Goal: Task Accomplishment & Management: Use online tool/utility

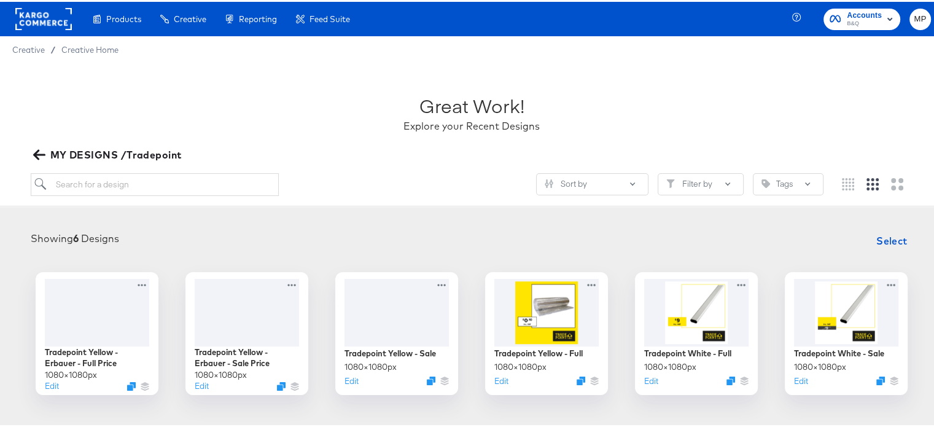
scroll to position [71, 0]
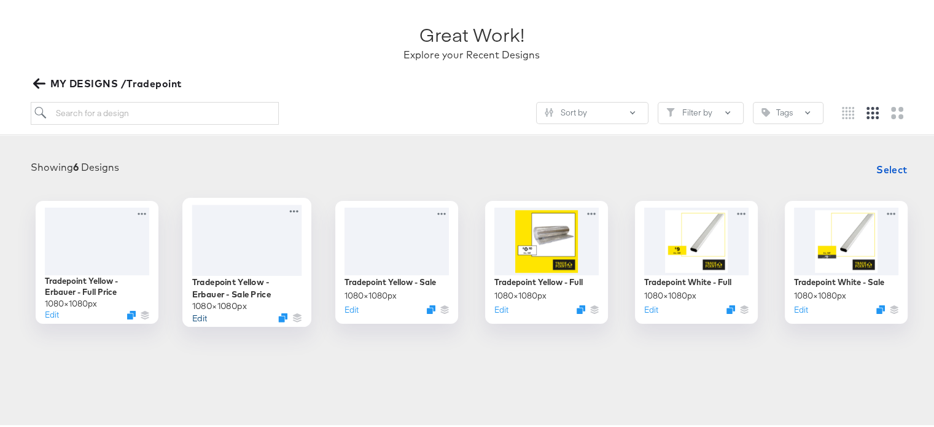
click at [194, 314] on button "Edit" at bounding box center [199, 315] width 15 height 12
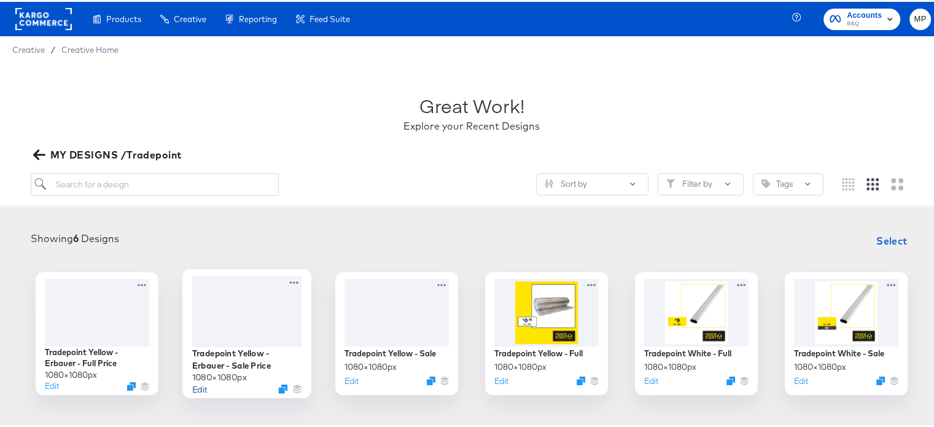
click at [192, 386] on button "Edit" at bounding box center [199, 387] width 15 height 12
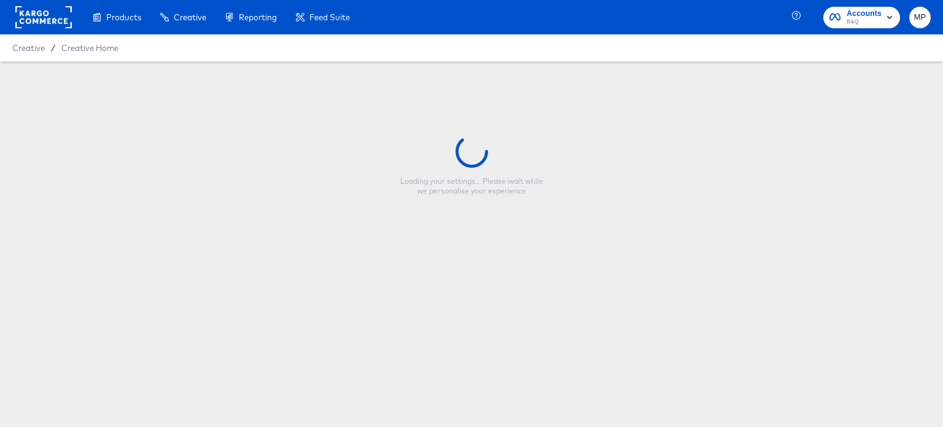
type input "Tradepoint Yellow - Erbauer - Sale Price"
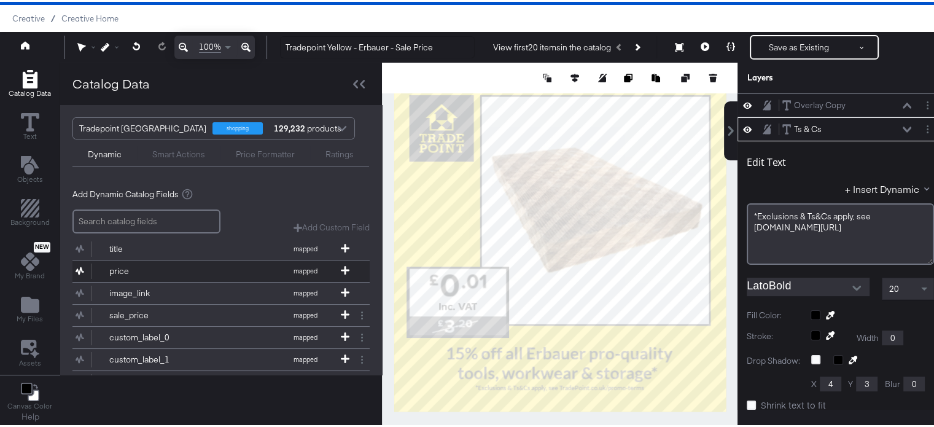
scroll to position [23, 0]
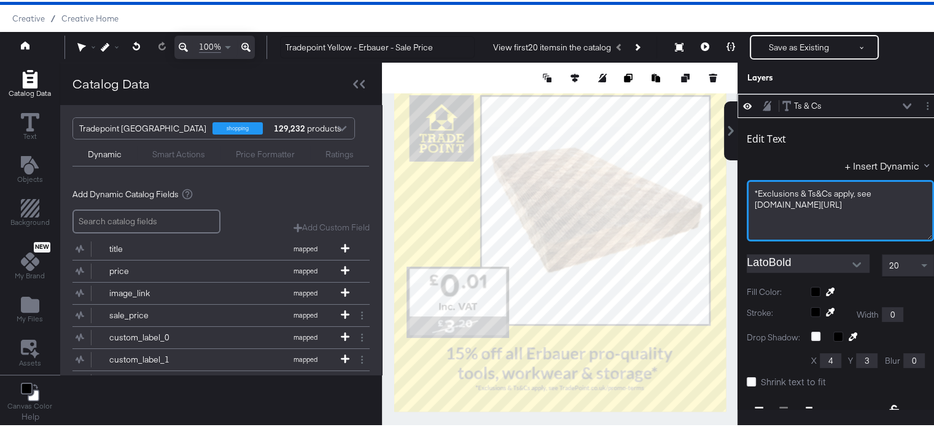
click at [692, 91] on div "Catalog Data Text Objects Background New My Brand My Files Assets Canvas Color …" at bounding box center [471, 76] width 943 height 31
click at [822, 196] on span "*Exclusions & Ts&Cs apply, see TradePoint.co.uk/promo-terms" at bounding box center [813, 197] width 118 height 23
drag, startPoint x: 865, startPoint y: 198, endPoint x: 746, endPoint y: 188, distance: 118.9
click at [754, 188] on div "*Exclusions & Ts&Cs apply, see TradePoint.co.uk/promo-terms" at bounding box center [839, 197] width 171 height 23
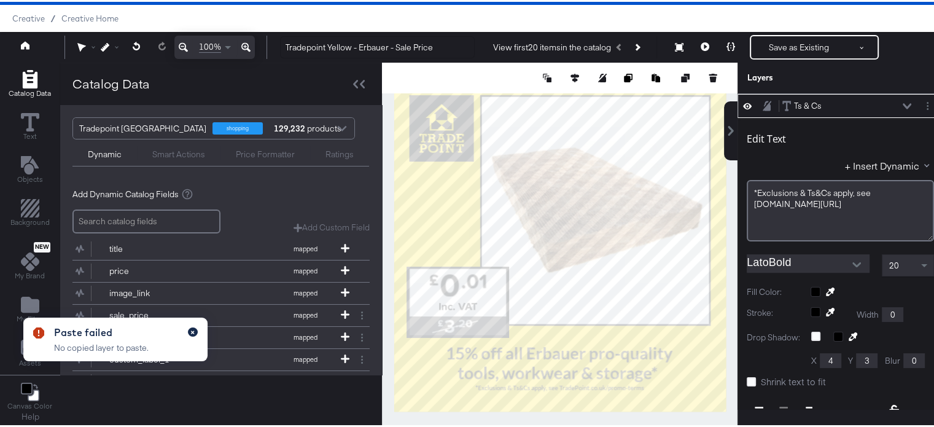
click at [193, 331] on icon "button" at bounding box center [192, 330] width 5 height 7
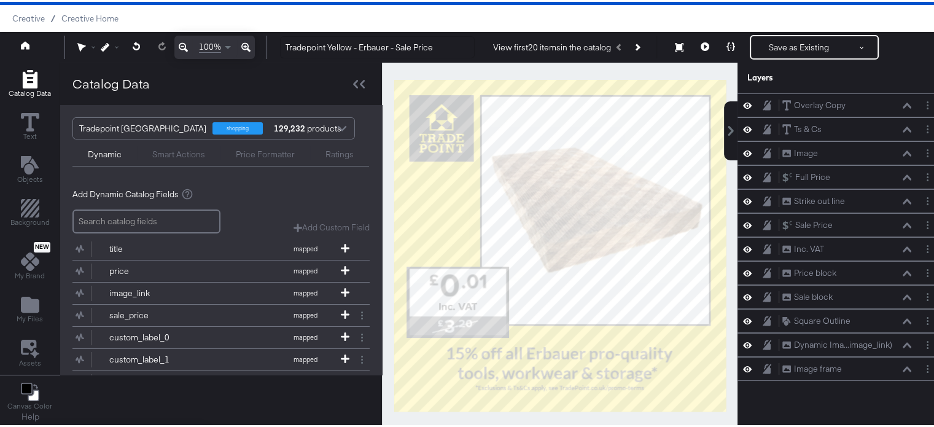
scroll to position [0, 0]
click at [803, 106] on div "Overlay Copy" at bounding box center [820, 104] width 52 height 12
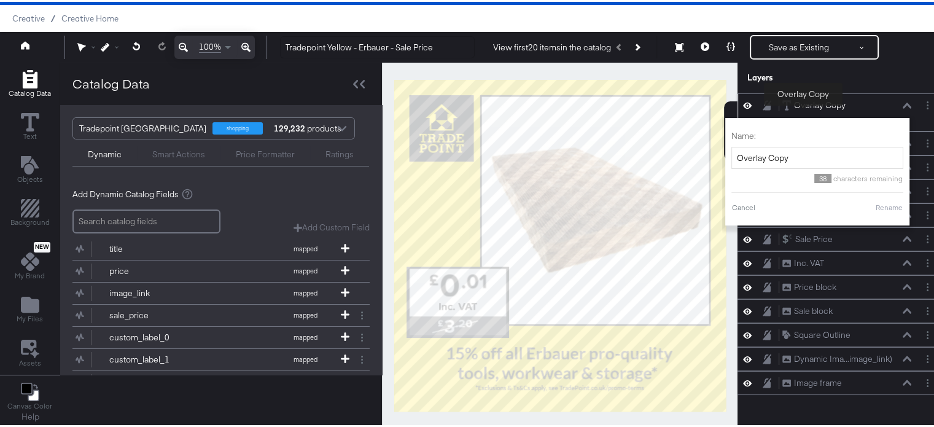
click at [803, 106] on div "Overlay Copy" at bounding box center [820, 104] width 52 height 12
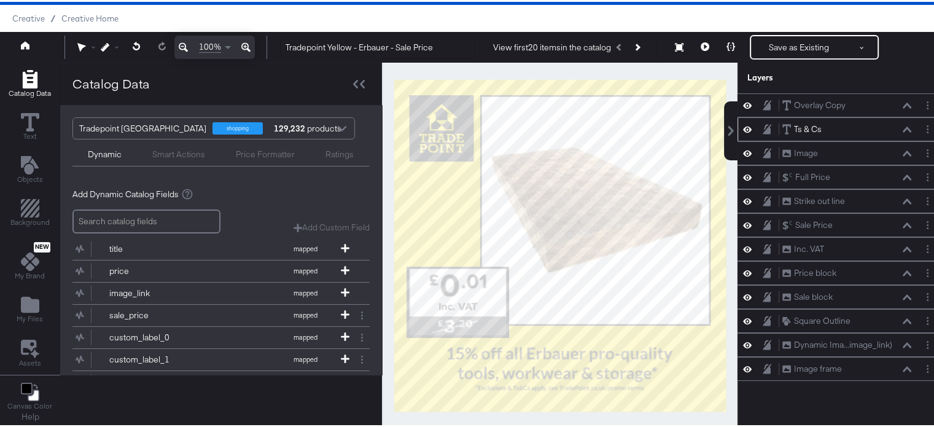
click at [806, 122] on div "Ts & Cs" at bounding box center [808, 128] width 28 height 12
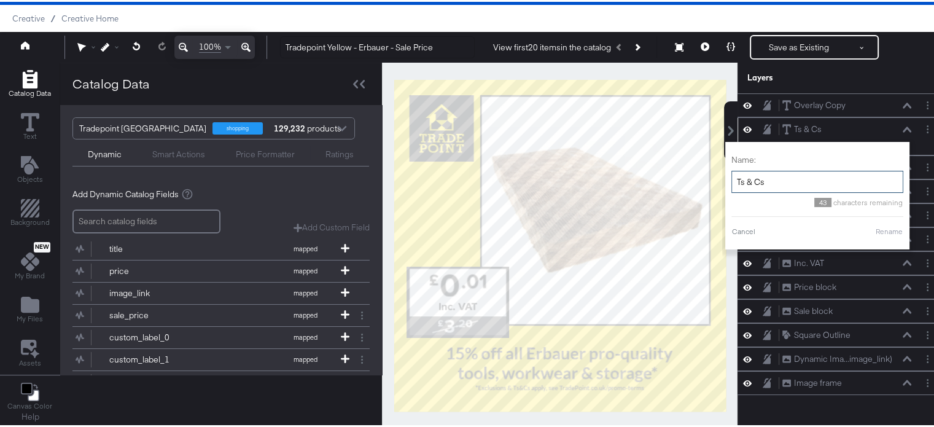
click at [770, 181] on input "Ts & Cs" at bounding box center [817, 180] width 172 height 23
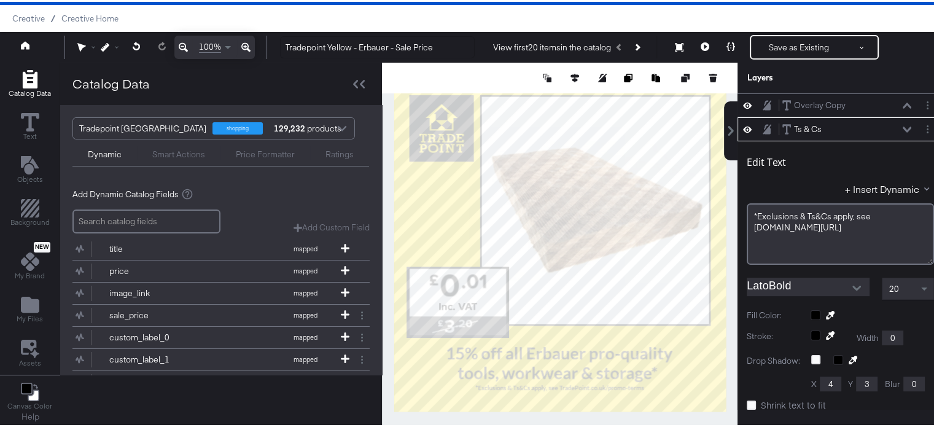
scroll to position [23, 0]
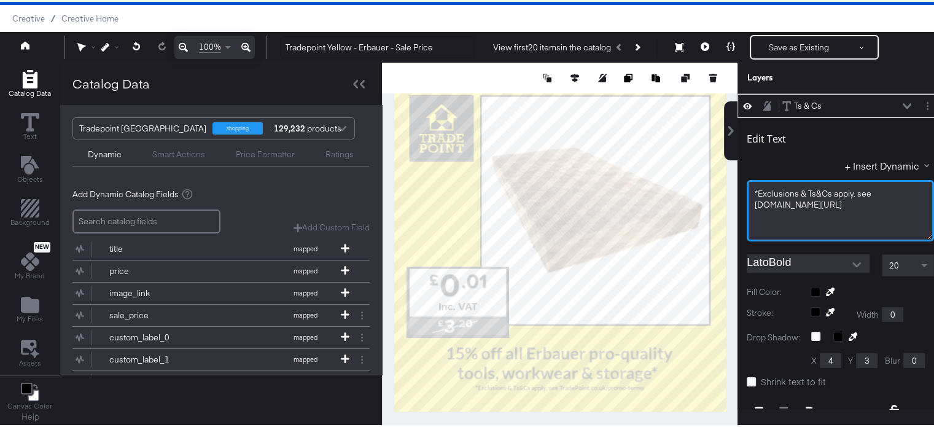
click at [848, 206] on span "*Exclusions & Ts&Cs apply, see TradePoint.co.uk/promo-terms" at bounding box center [813, 197] width 118 height 23
click at [859, 205] on span "*Exclusions & Ts&Cs apply, see TradePoint.co.uk/promo-terms" at bounding box center [813, 197] width 118 height 23
click at [754, 204] on span "Ts&Cs apply, see TradePoint.co.uk/promo-terms" at bounding box center [830, 202] width 152 height 11
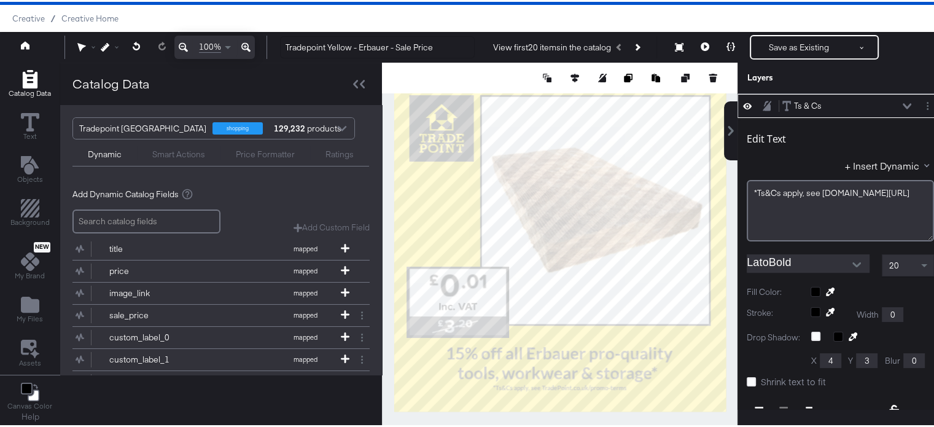
click at [902, 101] on icon at bounding box center [906, 104] width 9 height 6
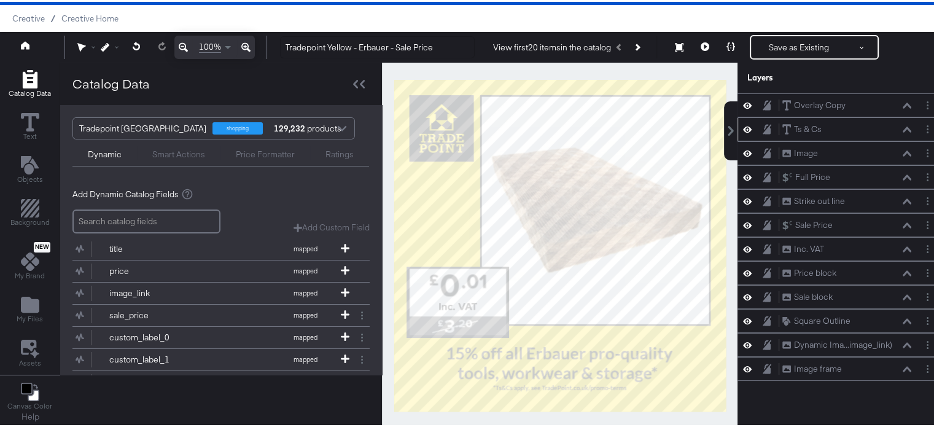
scroll to position [0, 0]
click at [808, 44] on button "Save as Existing" at bounding box center [799, 45] width 96 height 22
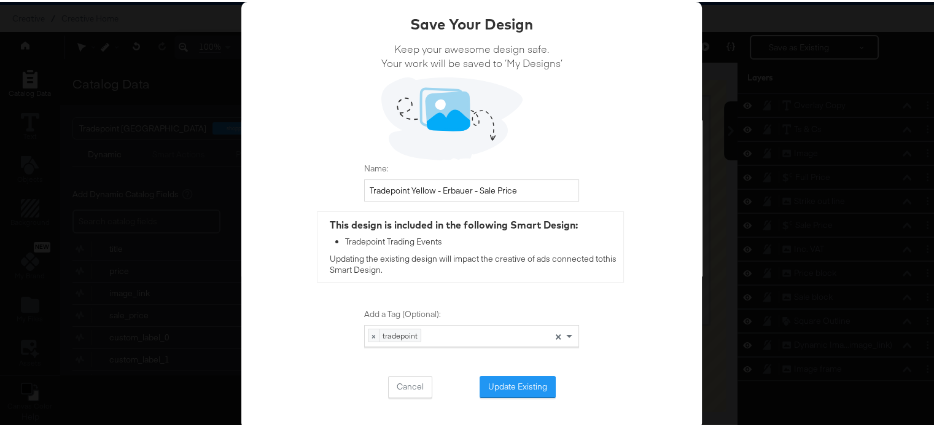
scroll to position [37, 0]
click at [776, 97] on div "Save Your Design Keep your awesome design safe. Your work will be saved to ‘My …" at bounding box center [471, 213] width 943 height 427
click at [406, 384] on button "Cancel" at bounding box center [410, 385] width 44 height 22
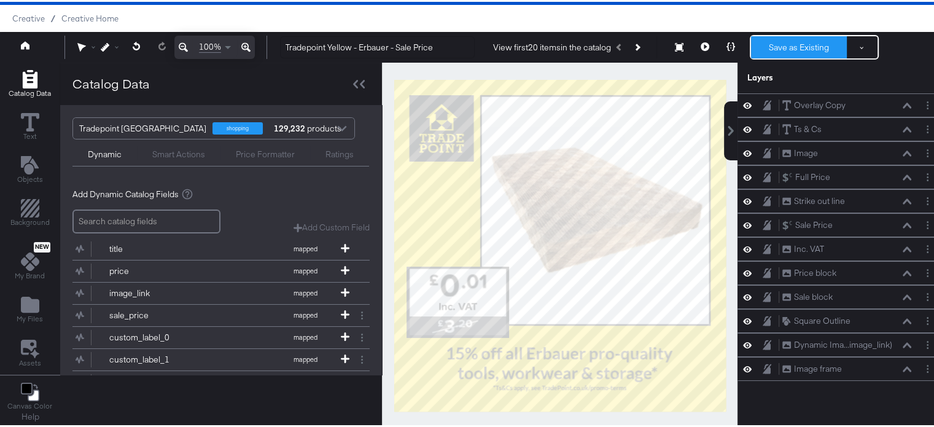
click at [783, 49] on button "Save as Existing" at bounding box center [799, 45] width 96 height 22
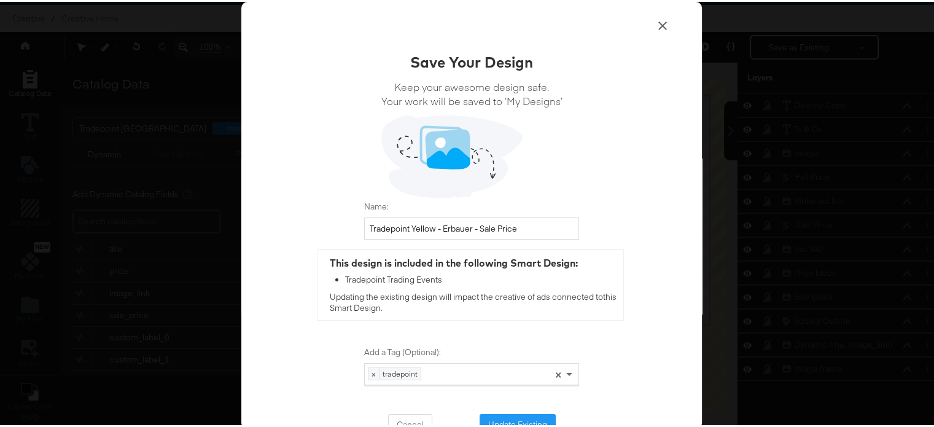
scroll to position [38, 0]
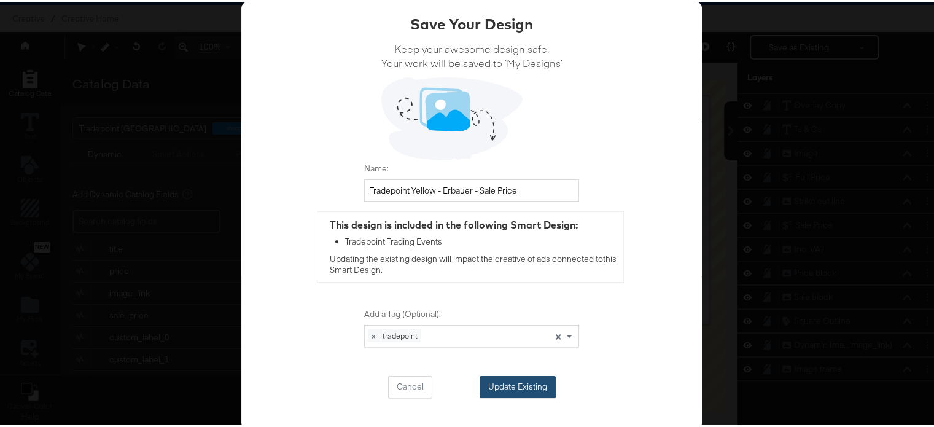
click at [525, 378] on button "Update Existing" at bounding box center [517, 385] width 76 height 22
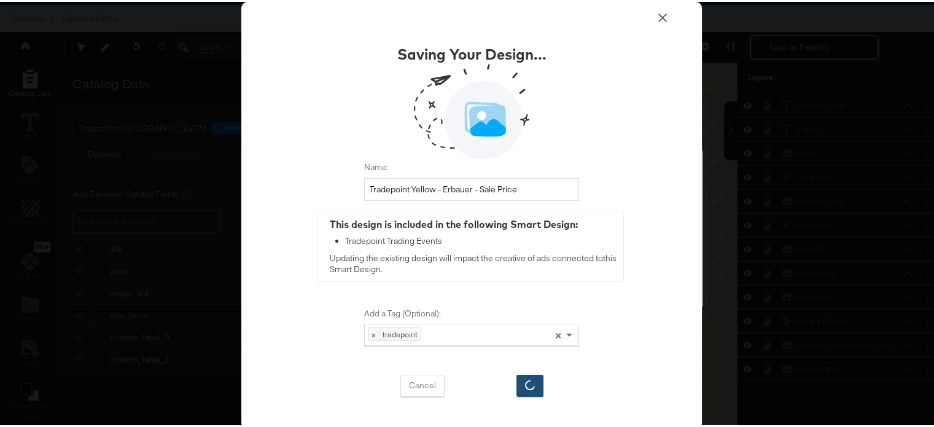
scroll to position [7, 0]
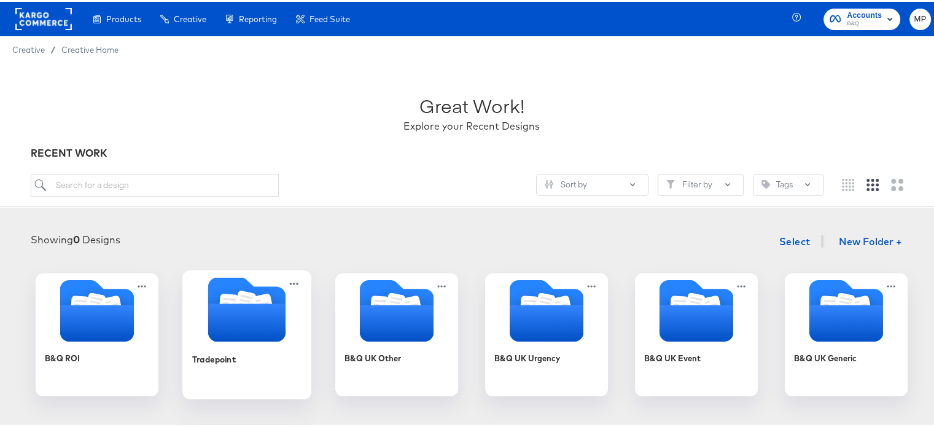
click at [266, 325] on icon "Folder" at bounding box center [246, 320] width 77 height 38
click at [266, 325] on div "B&Q ROI Tradepoint B&Q UK Other B&Q UK Urgency B&Q UK Event B&Q UK Generic" at bounding box center [471, 332] width 918 height 123
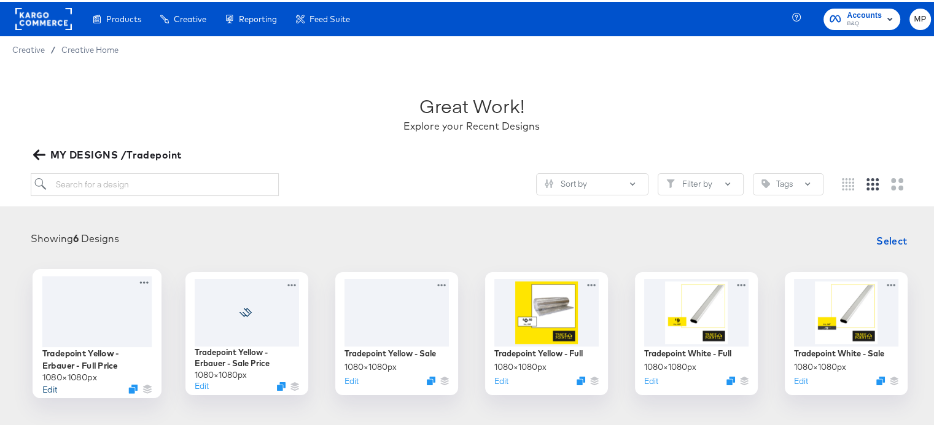
click at [42, 387] on button "Edit" at bounding box center [49, 387] width 15 height 12
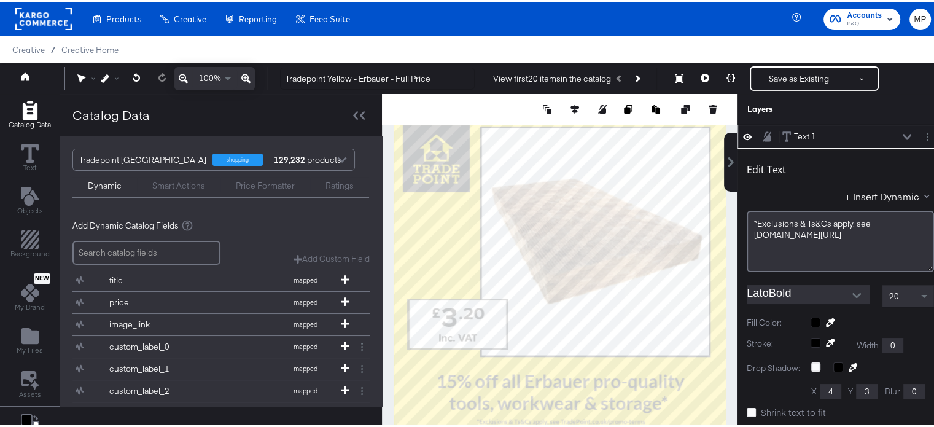
type input "981"
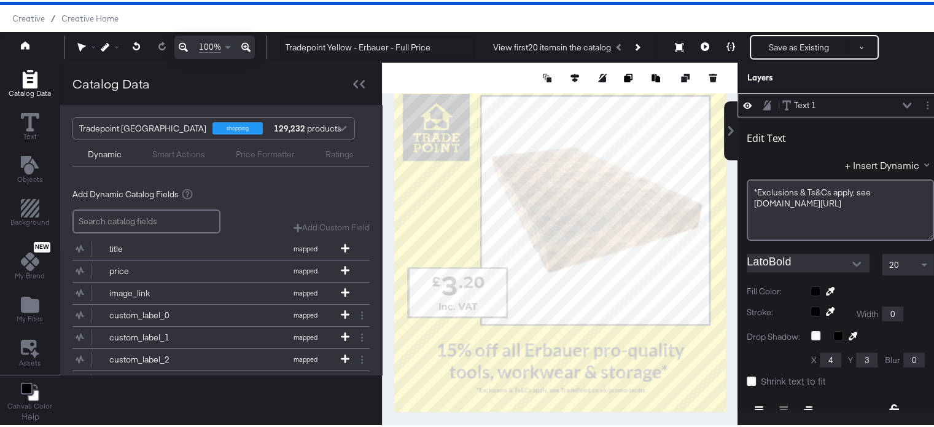
click at [612, 420] on div at bounding box center [559, 244] width 355 height 366
type input "977"
click at [656, 412] on div at bounding box center [559, 244] width 355 height 366
click at [624, 417] on div at bounding box center [559, 244] width 355 height 366
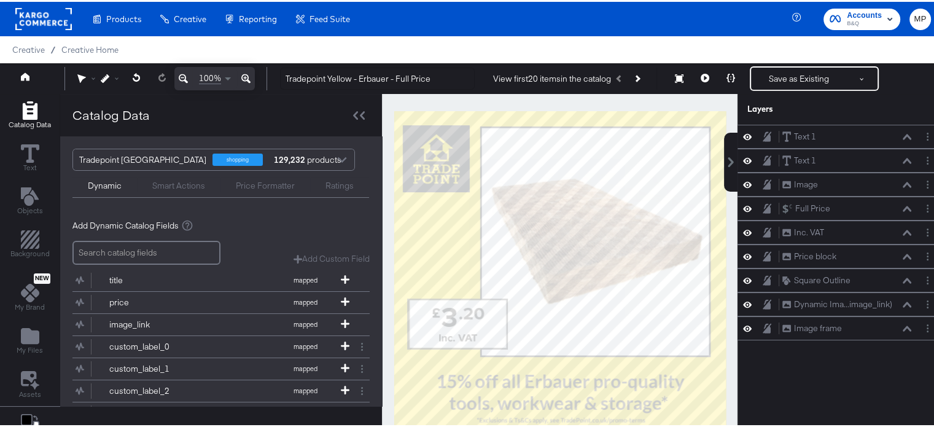
scroll to position [0, 0]
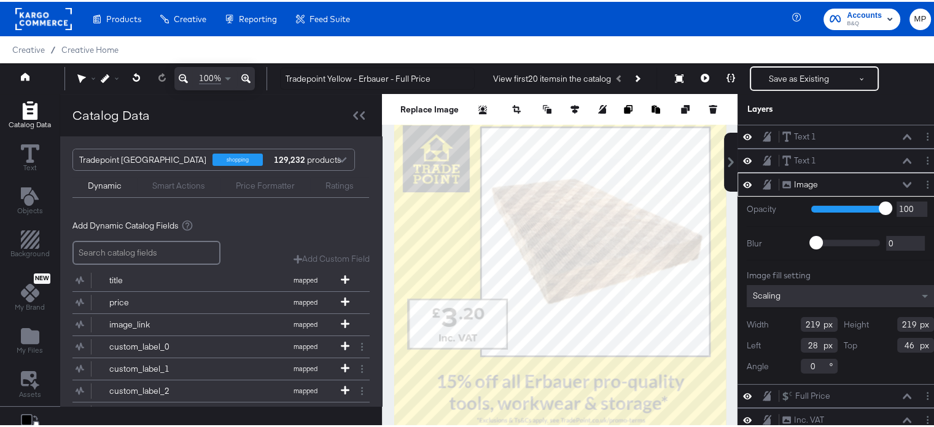
type input "29"
type input "51"
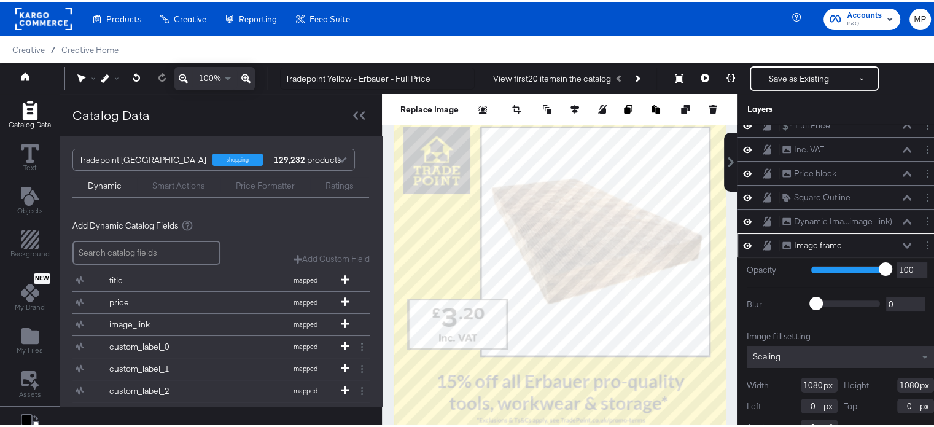
scroll to position [31, 0]
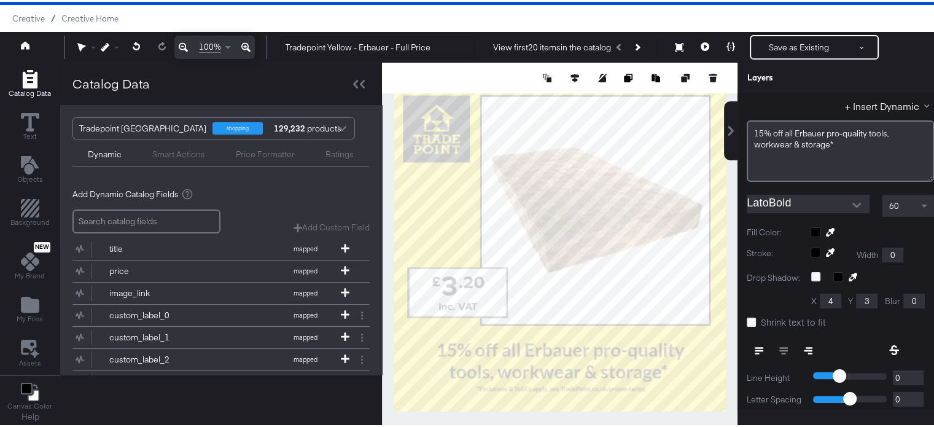
type input "866"
type input "87"
type input "890"
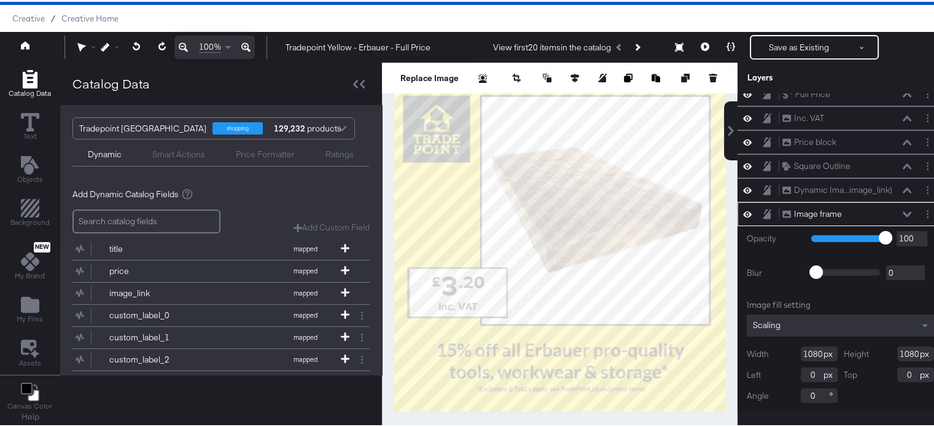
scroll to position [0, 0]
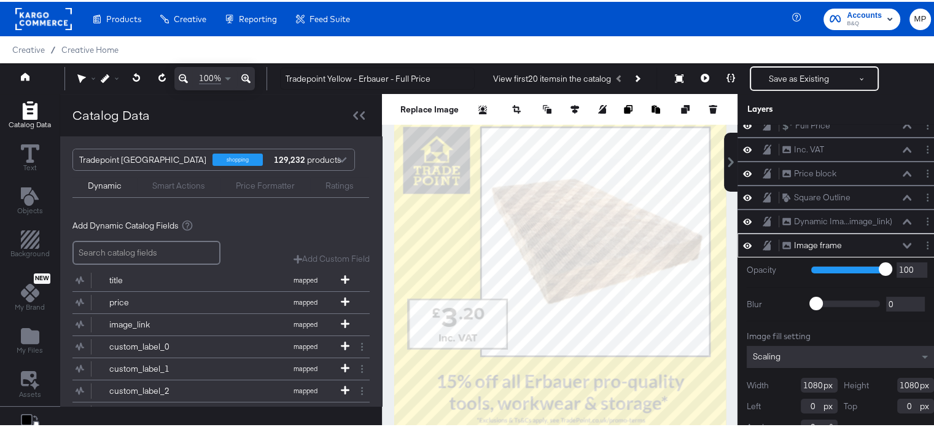
click at [291, 102] on div "Catalog Data" at bounding box center [221, 113] width 322 height 42
click at [902, 241] on icon at bounding box center [906, 244] width 9 height 6
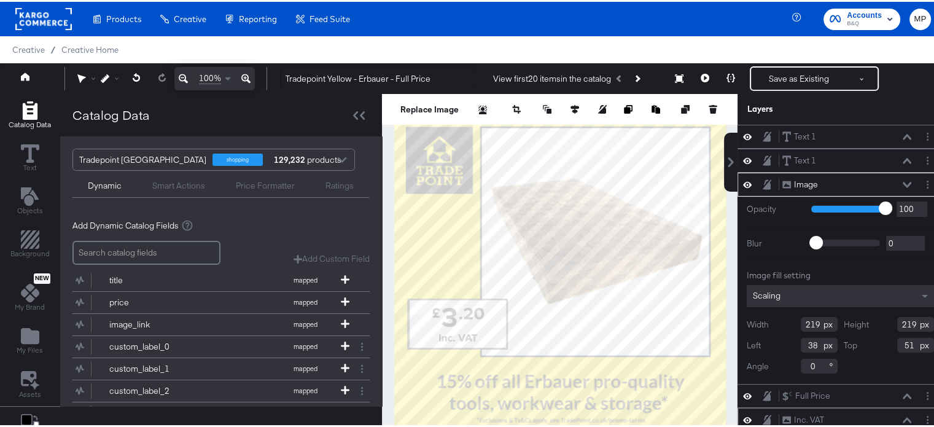
type input "39"
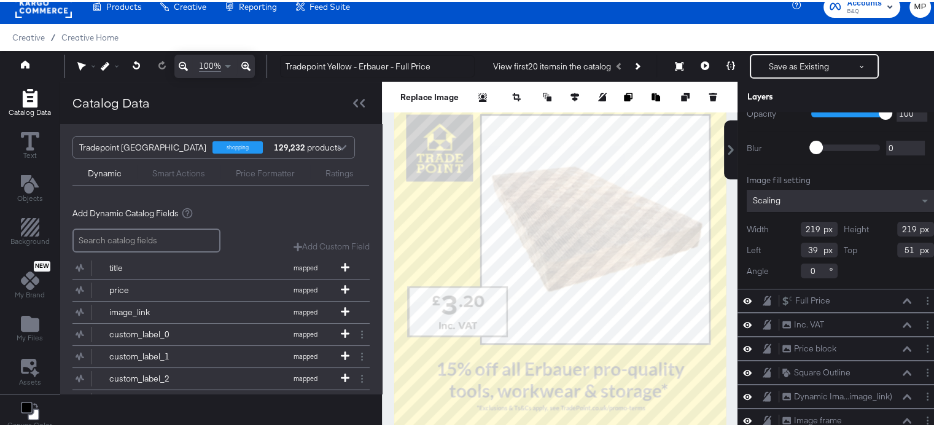
scroll to position [47, 0]
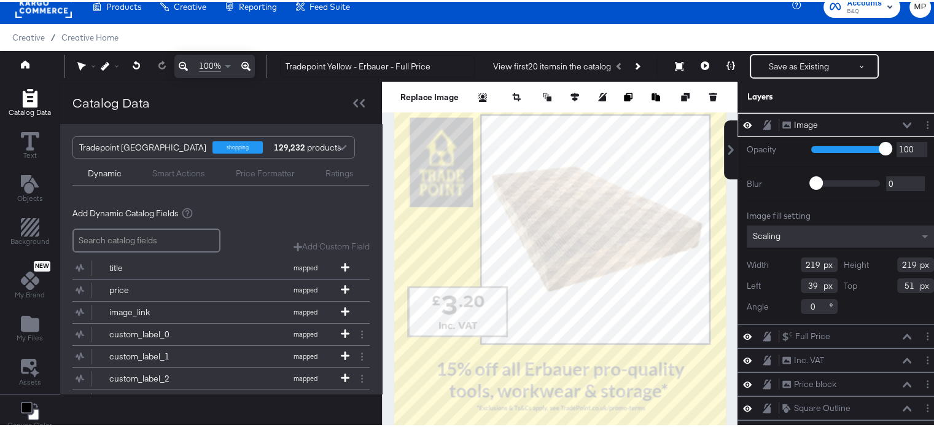
type input "208"
type input "267"
type input "50"
type input "61"
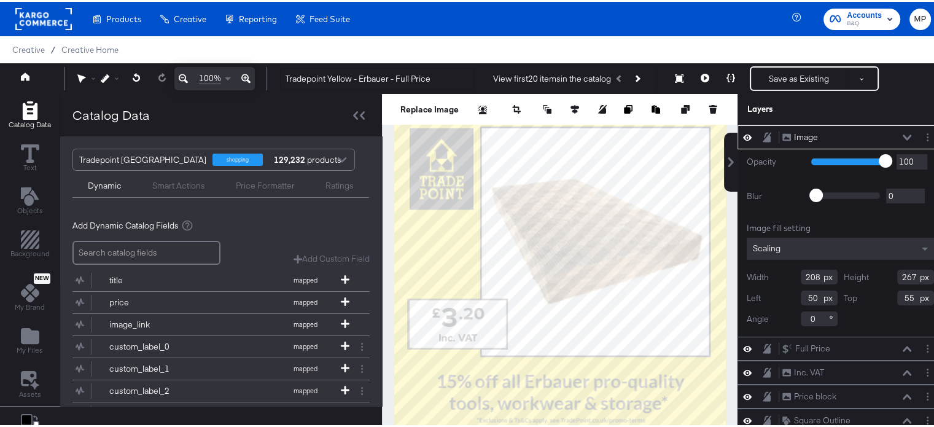
type input "54"
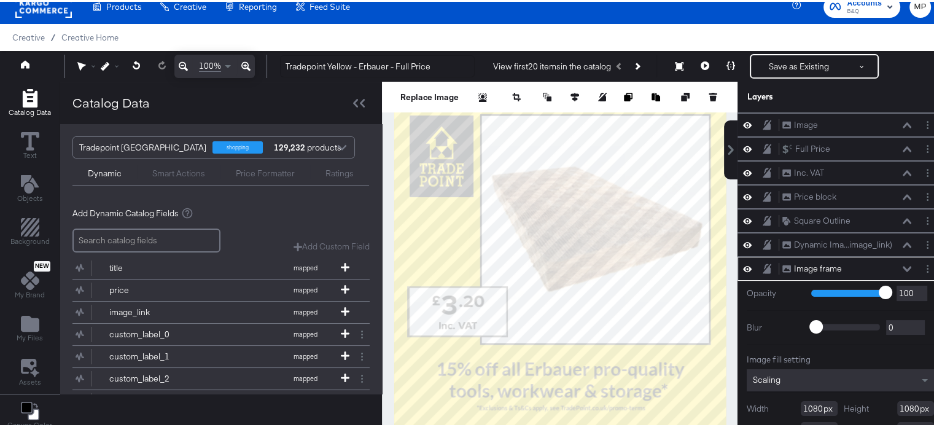
scroll to position [83, 0]
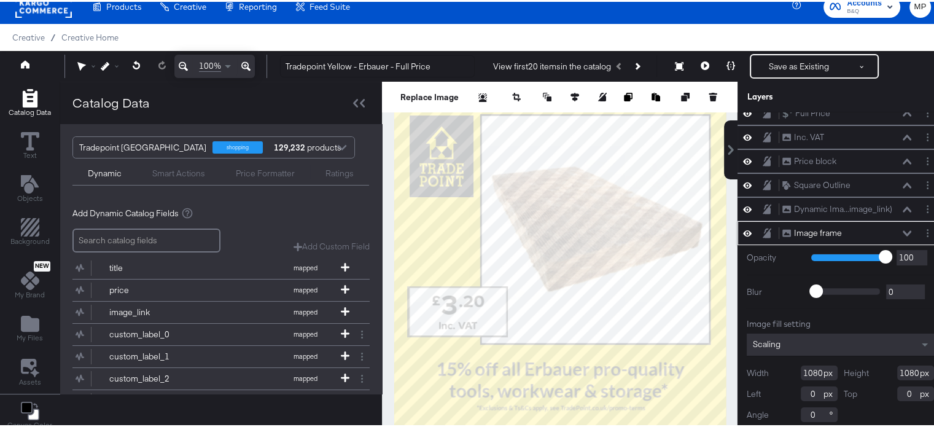
click at [902, 230] on icon at bounding box center [906, 231] width 9 height 6
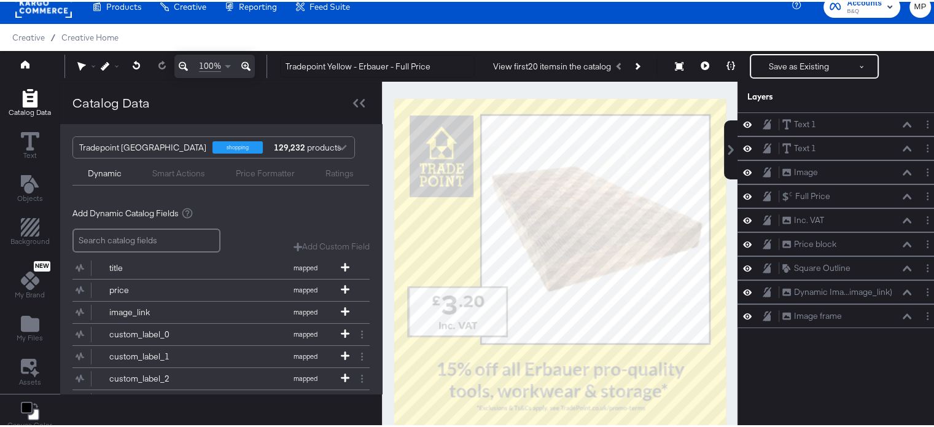
scroll to position [0, 0]
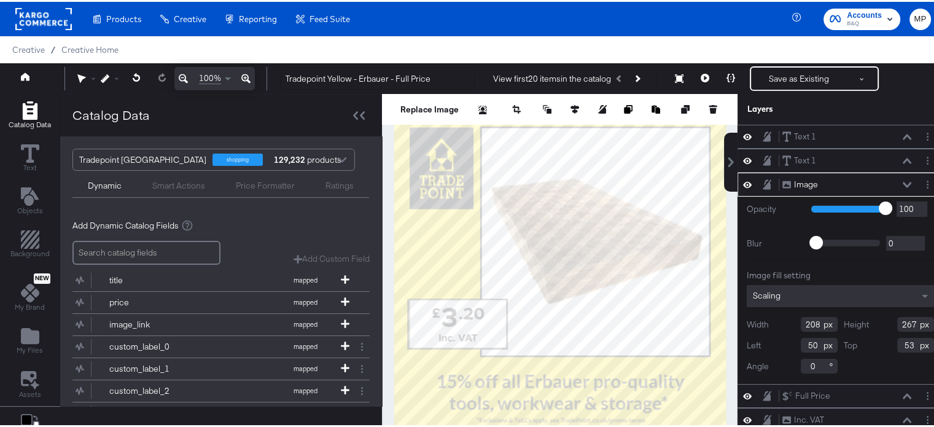
type input "52"
click at [893, 179] on div "Image Image" at bounding box center [849, 182] width 137 height 13
click at [902, 181] on icon at bounding box center [906, 183] width 9 height 6
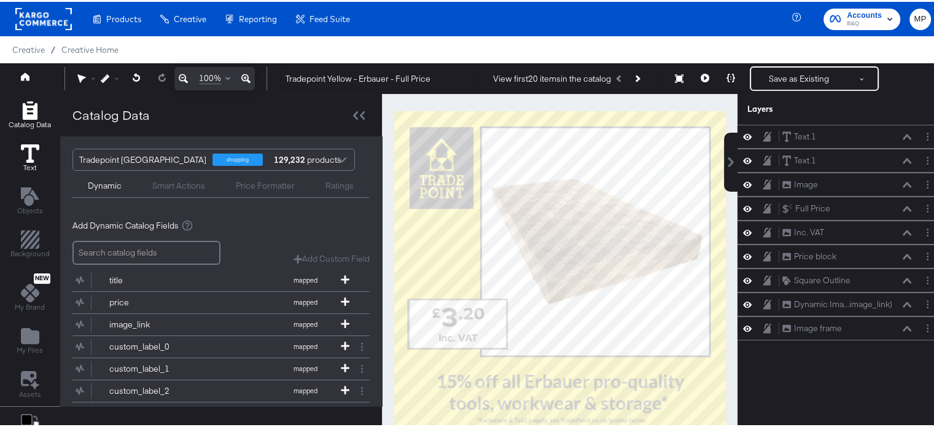
scroll to position [31, 0]
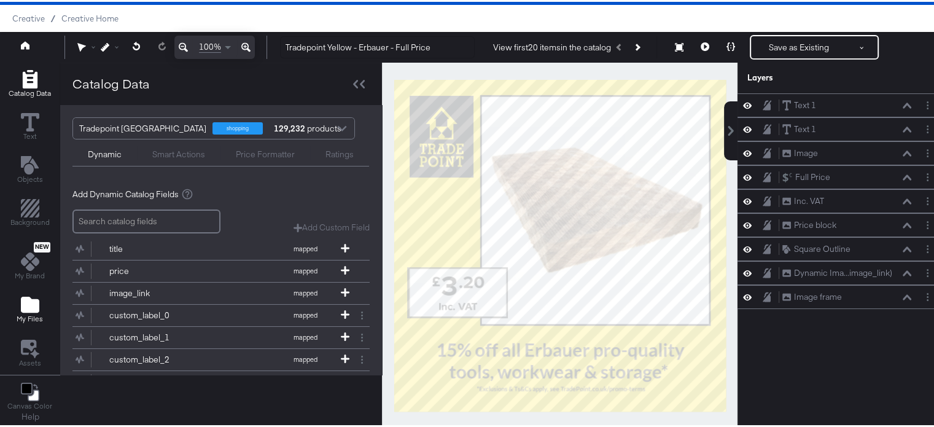
click at [25, 309] on icon "Add Files" at bounding box center [30, 303] width 18 height 16
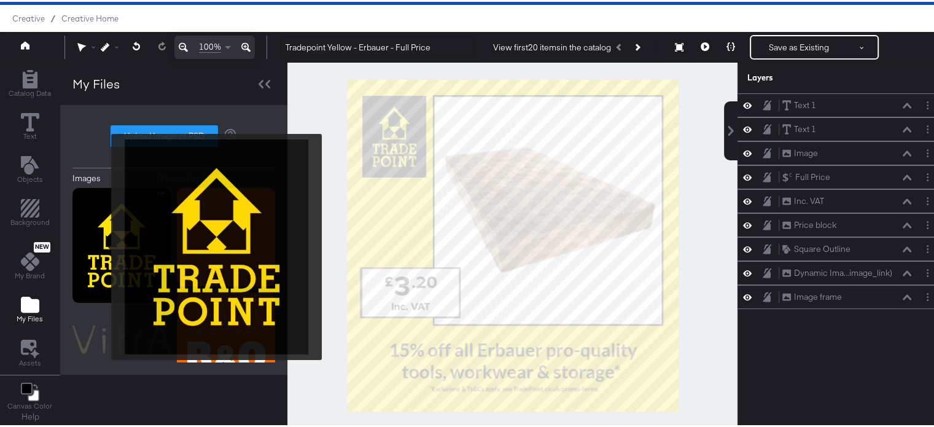
click at [103, 247] on img at bounding box center [121, 243] width 98 height 115
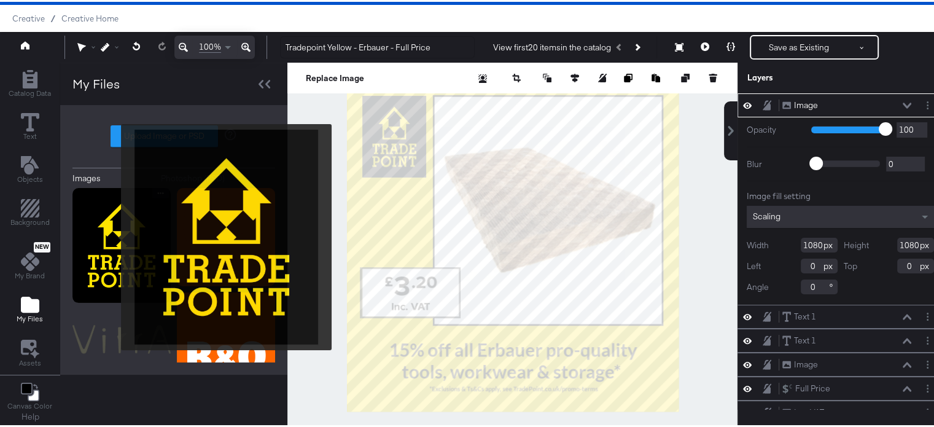
click at [110, 235] on img at bounding box center [121, 243] width 98 height 115
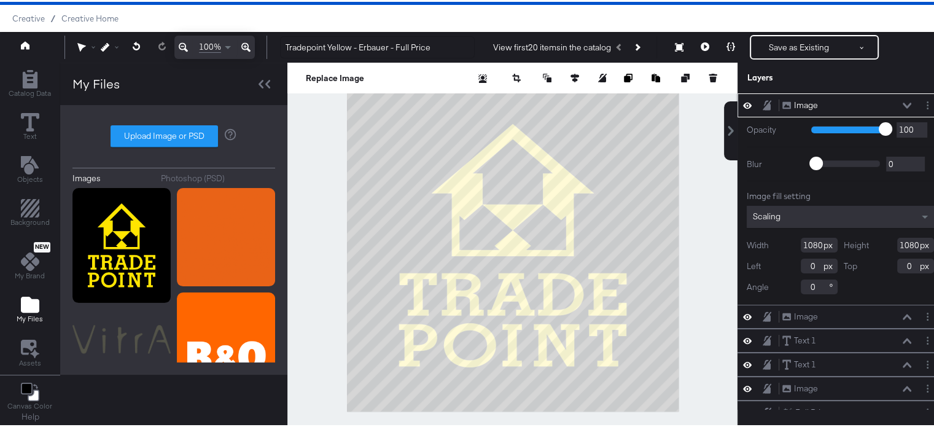
click at [800, 241] on input "1080" at bounding box center [818, 243] width 37 height 15
click at [795, 221] on div "Scaling" at bounding box center [839, 215] width 187 height 22
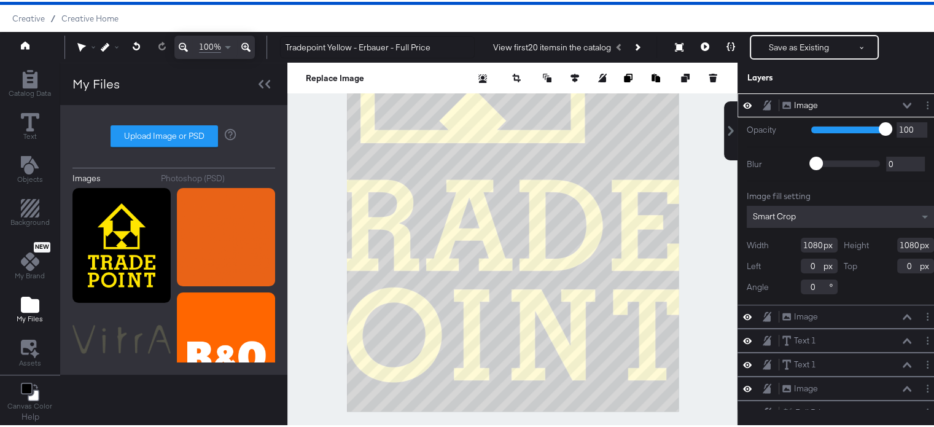
type input "669"
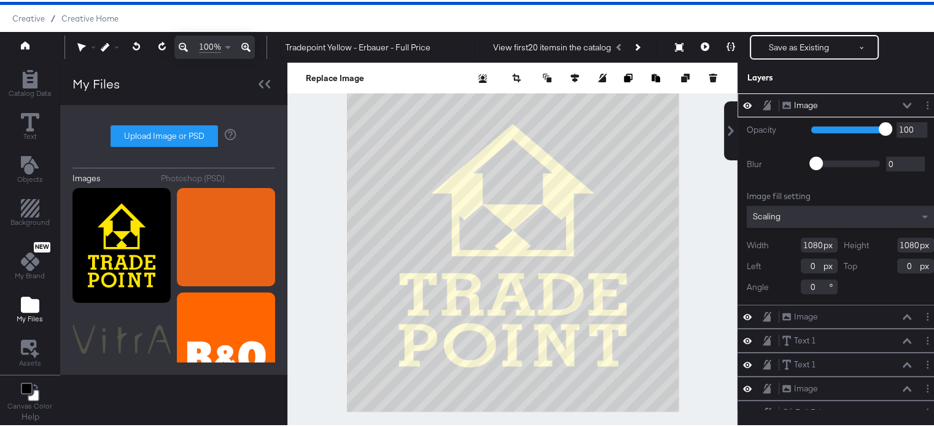
type input "575"
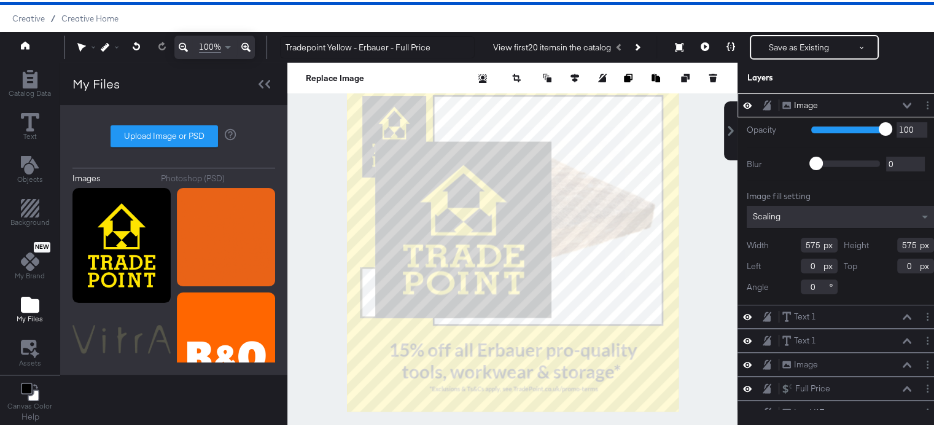
type input "94"
type input "253"
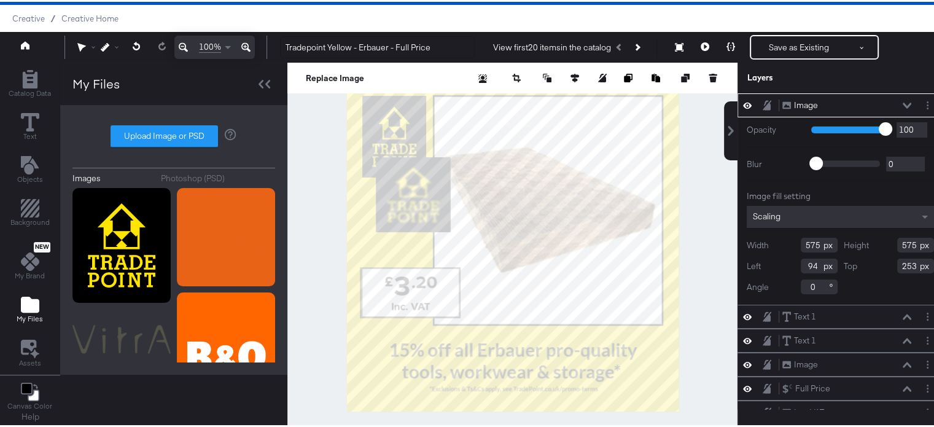
type input "243"
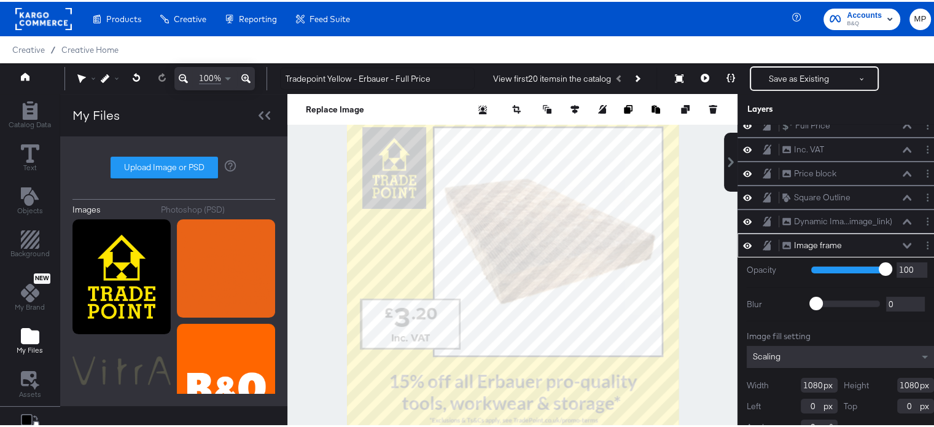
click at [705, 259] on div at bounding box center [512, 275] width 450 height 366
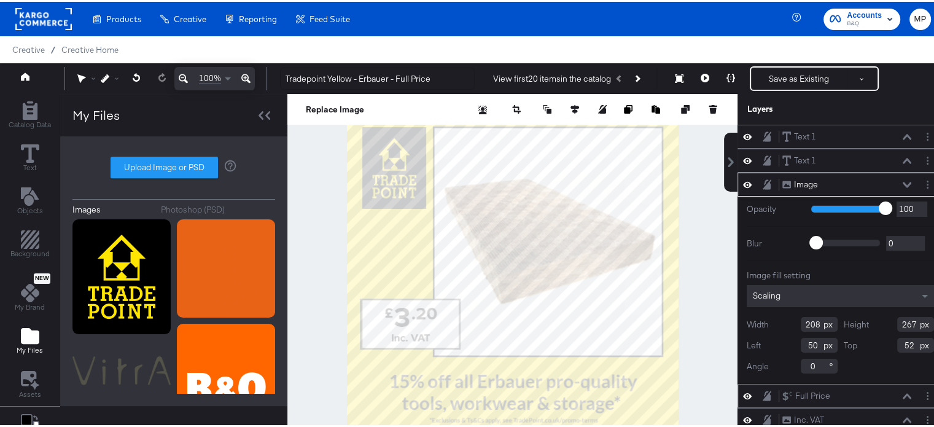
scroll to position [83, 0]
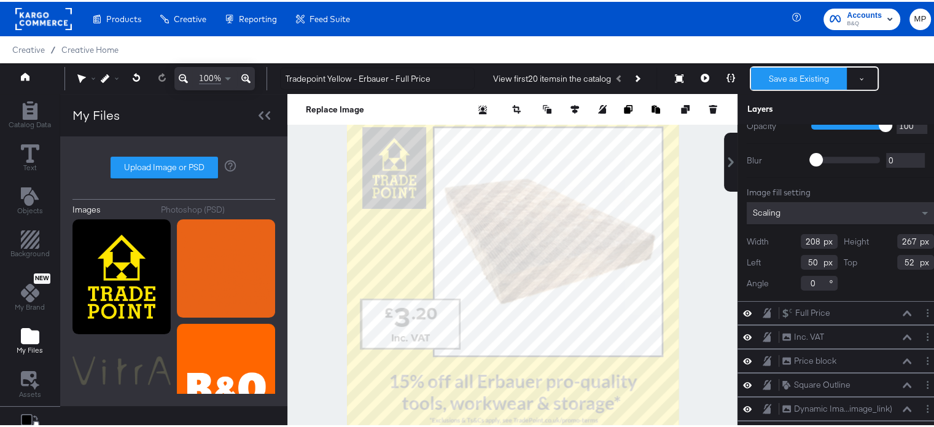
click at [792, 74] on button "Save as Existing" at bounding box center [799, 77] width 96 height 22
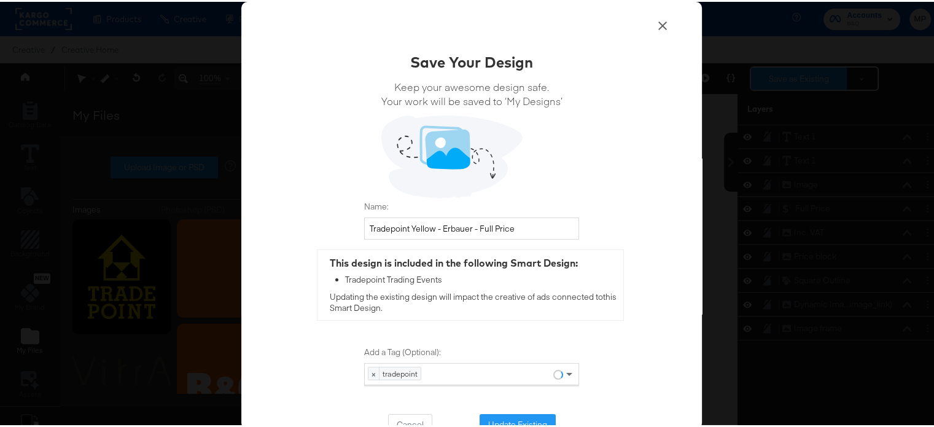
scroll to position [0, 0]
click at [513, 419] on button "Update Existing" at bounding box center [517, 423] width 76 height 22
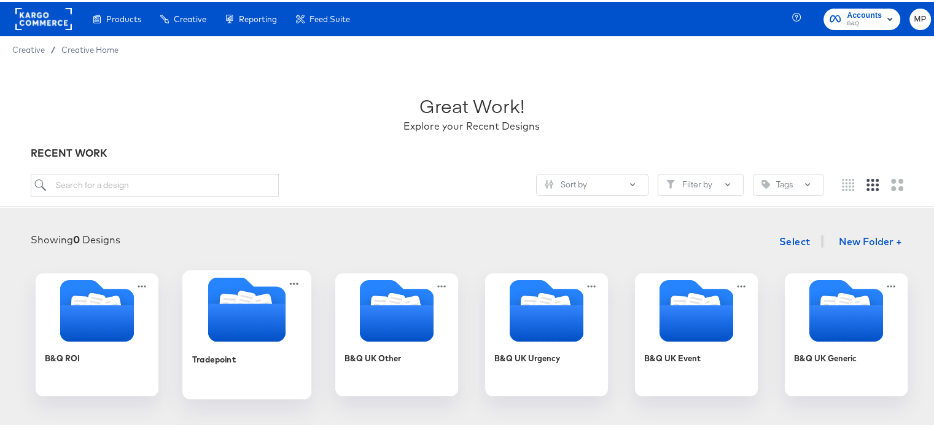
click at [240, 337] on icon "Folder" at bounding box center [246, 320] width 77 height 38
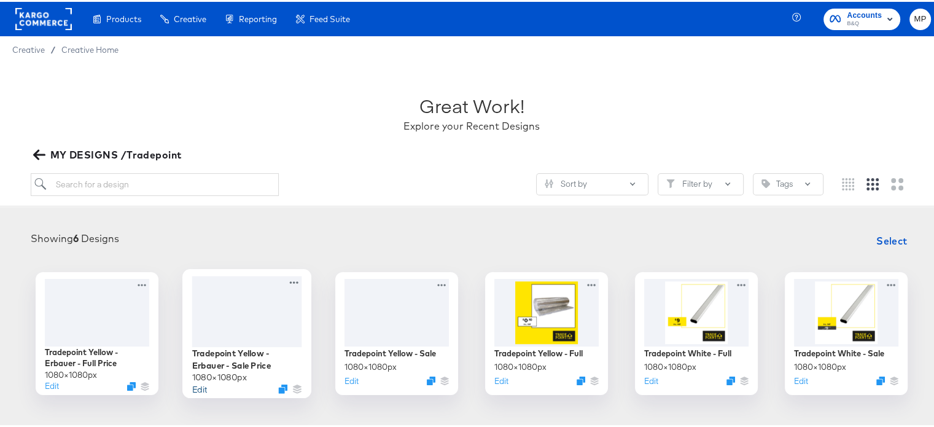
click at [192, 385] on button "Edit" at bounding box center [199, 387] width 15 height 12
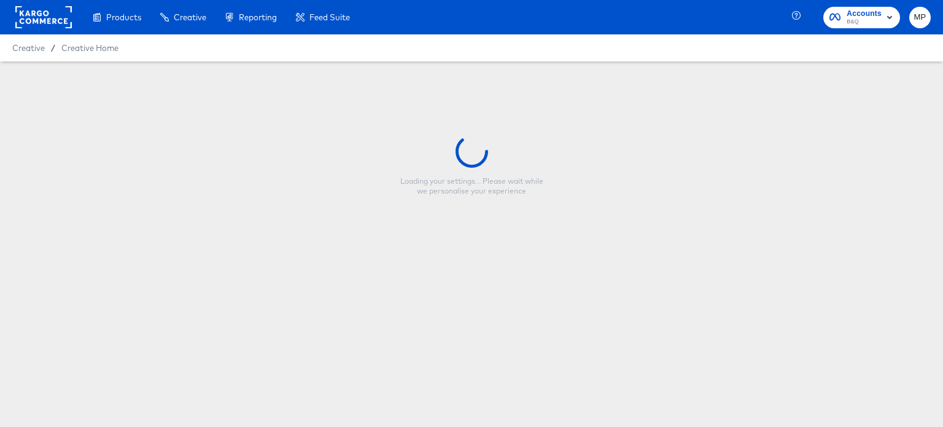
type input "Tradepoint Yellow - Erbauer - Sale Price"
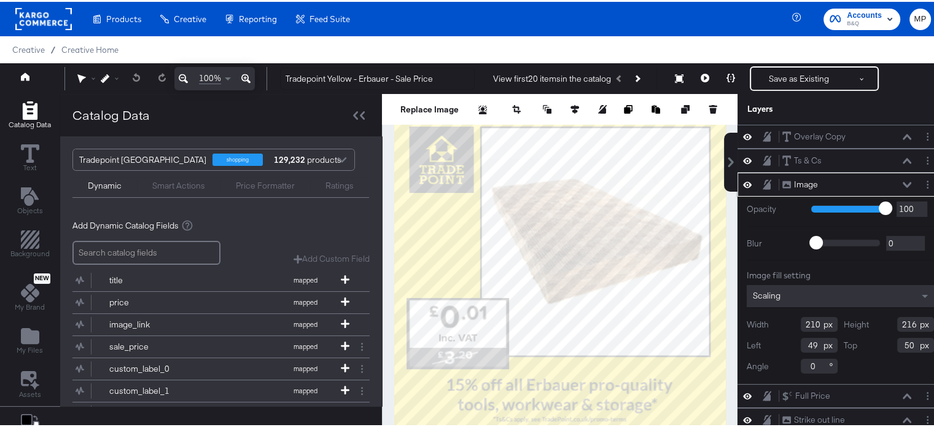
click at [800, 323] on input "210" at bounding box center [818, 322] width 37 height 15
type input "208"
type input "267"
type input "4509"
click at [800, 338] on input "4509" at bounding box center [818, 343] width 37 height 15
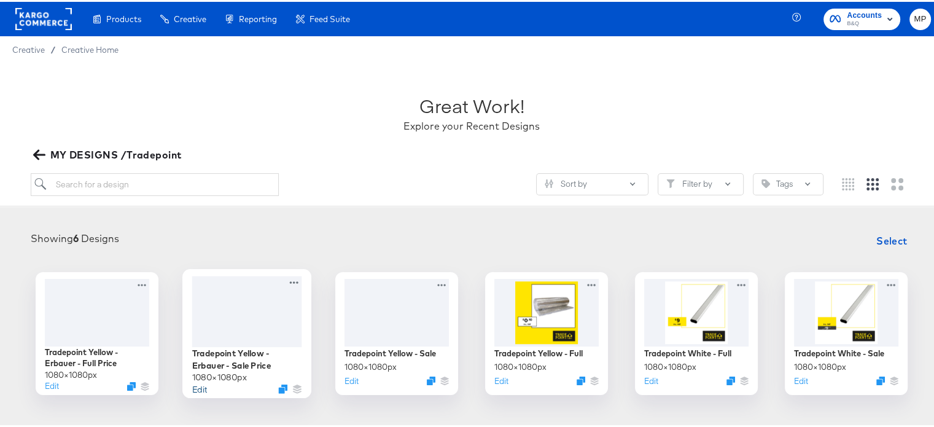
click at [195, 389] on button "Edit" at bounding box center [199, 387] width 15 height 12
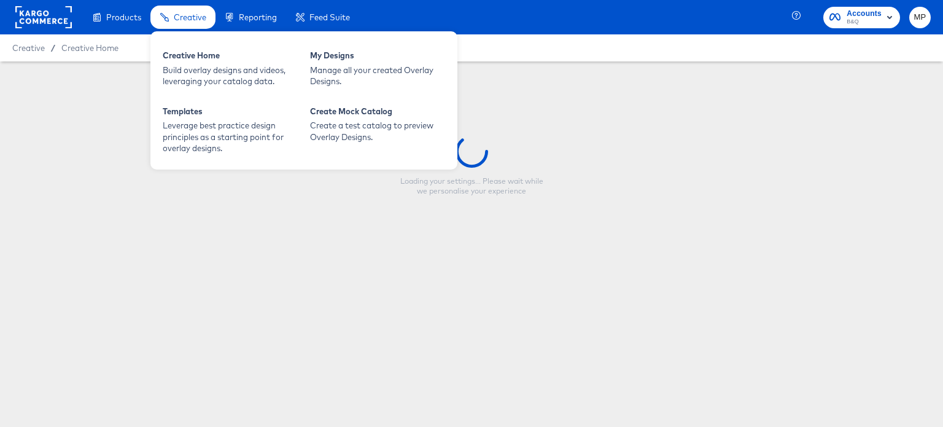
type input "Tradepoint Yellow - Erbauer - Sale Price"
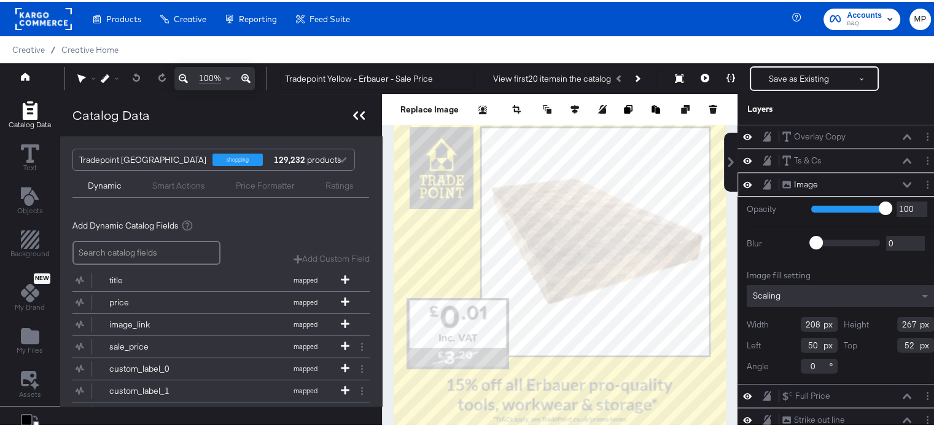
click at [354, 115] on icon at bounding box center [359, 113] width 12 height 9
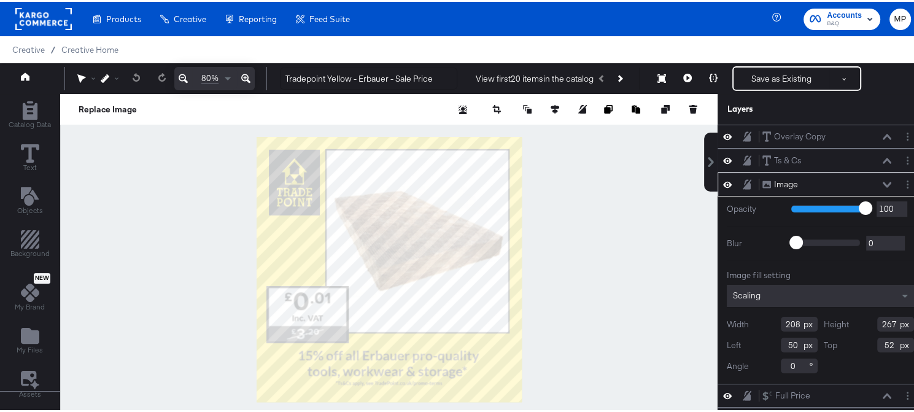
scroll to position [34, 0]
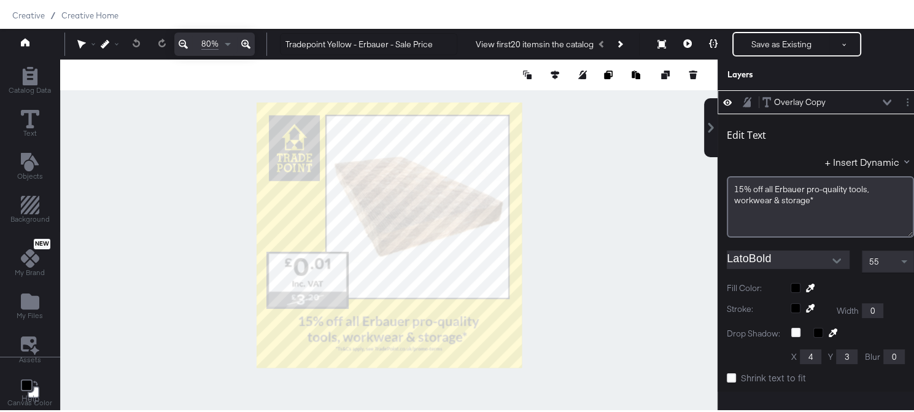
click at [585, 329] on div at bounding box center [388, 233] width 657 height 351
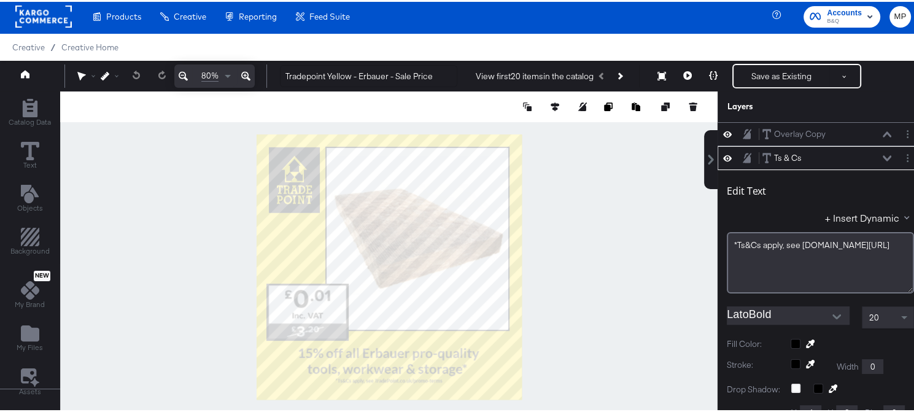
scroll to position [23, 0]
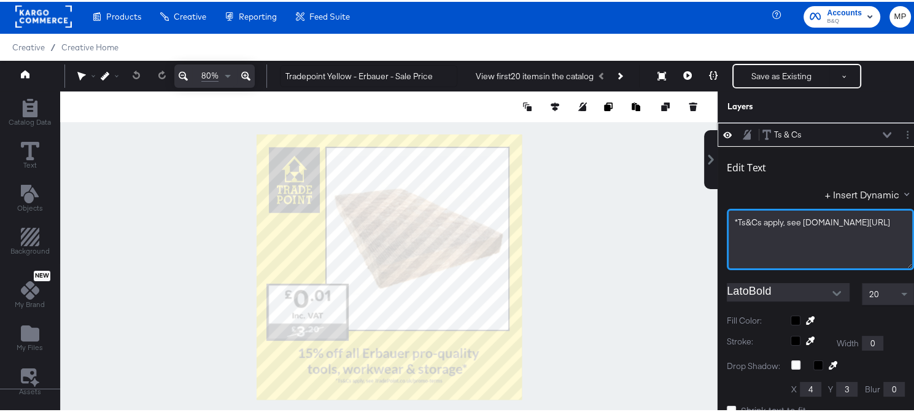
drag, startPoint x: 744, startPoint y: 222, endPoint x: 722, endPoint y: 213, distance: 23.9
click at [727, 213] on div "*Ts&Cs apply, see [DOMAIN_NAME][URL] ﻿" at bounding box center [820, 237] width 187 height 61
click at [767, 215] on span "*Ts&Cs apply, see [DOMAIN_NAME][URL]" at bounding box center [812, 220] width 155 height 11
drag, startPoint x: 729, startPoint y: 217, endPoint x: 767, endPoint y: 238, distance: 43.4
click at [767, 238] on div "*Ts&Cs apply, see TradePoint.co.uk/promo-terms ﻿" at bounding box center [820, 237] width 187 height 61
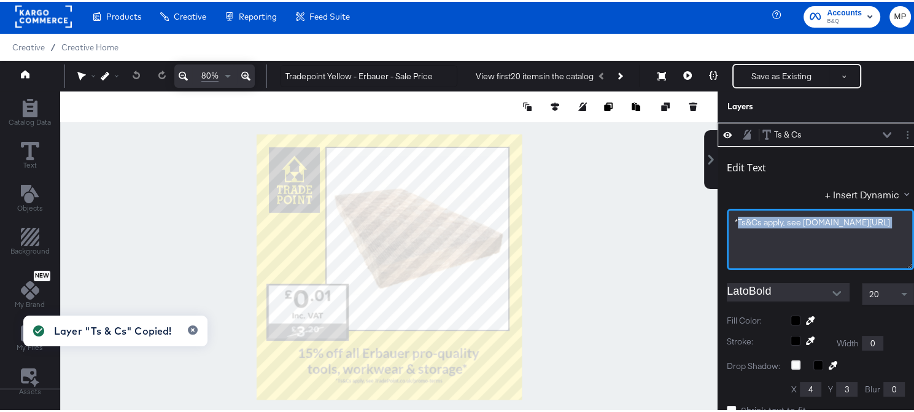
click at [756, 236] on div "﻿" at bounding box center [820, 232] width 171 height 12
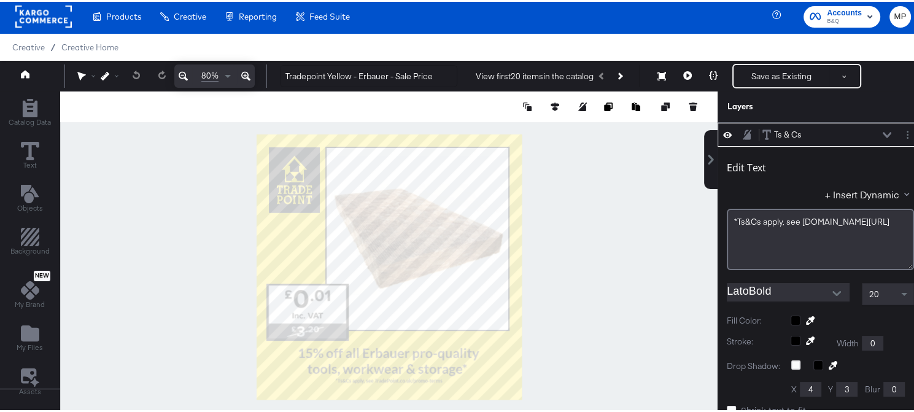
drag, startPoint x: 756, startPoint y: 236, endPoint x: 728, endPoint y: 211, distance: 37.4
click at [728, 211] on div "*Ts&Cs apply, see TradePoint.co.uk/promo-terms ﻿" at bounding box center [820, 237] width 187 height 61
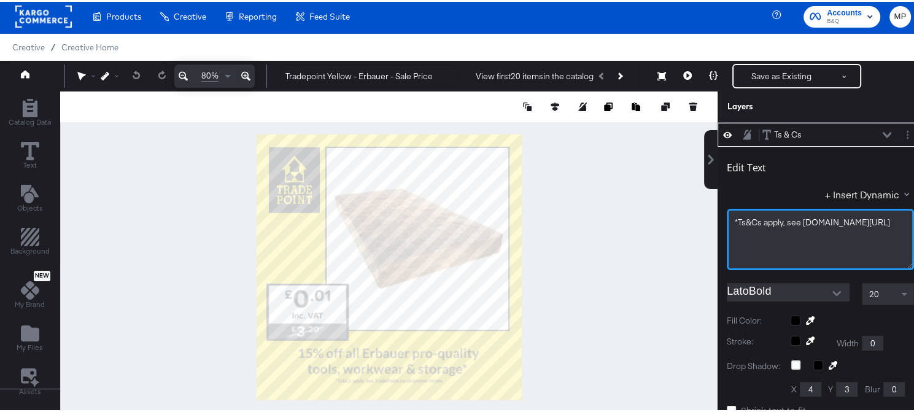
drag, startPoint x: 766, startPoint y: 234, endPoint x: 727, endPoint y: 211, distance: 44.8
click at [727, 211] on div "*Ts&Cs apply, see TradePoint.co.uk/promo-terms ﻿" at bounding box center [820, 237] width 187 height 61
copy span "Ts&Cs apply, see TradePoint.co.uk/promo-terms"
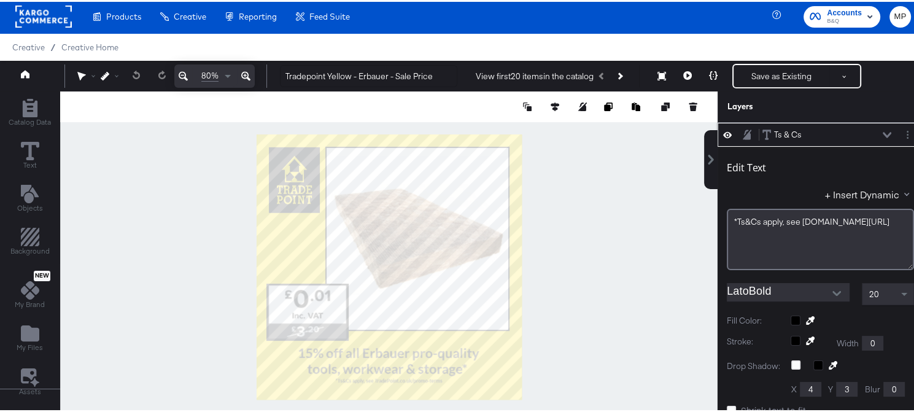
click at [883, 130] on icon at bounding box center [887, 133] width 9 height 6
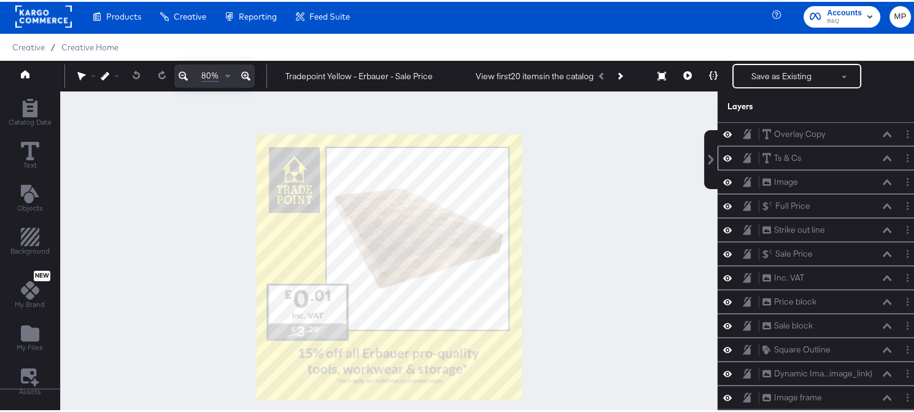
scroll to position [0, 0]
click at [816, 164] on div "Ts & Cs Ts & Cs" at bounding box center [820, 156] width 206 height 24
click at [885, 155] on div "Ts & Cs Ts & Cs" at bounding box center [830, 156] width 137 height 13
click at [883, 155] on icon at bounding box center [887, 156] width 9 height 6
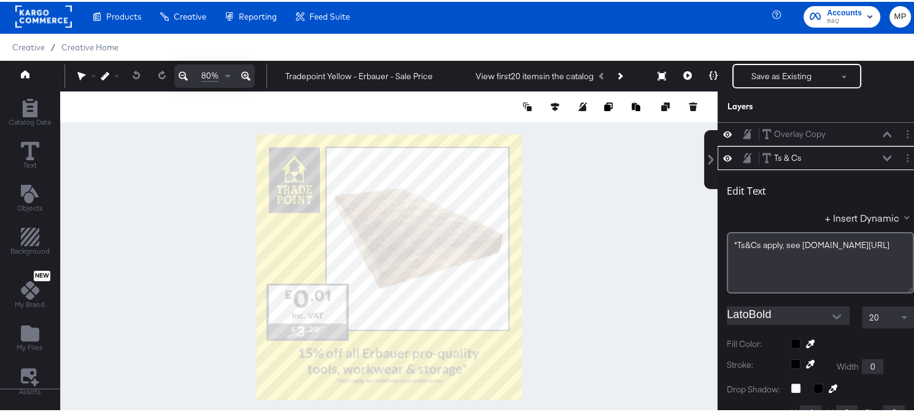
scroll to position [23, 0]
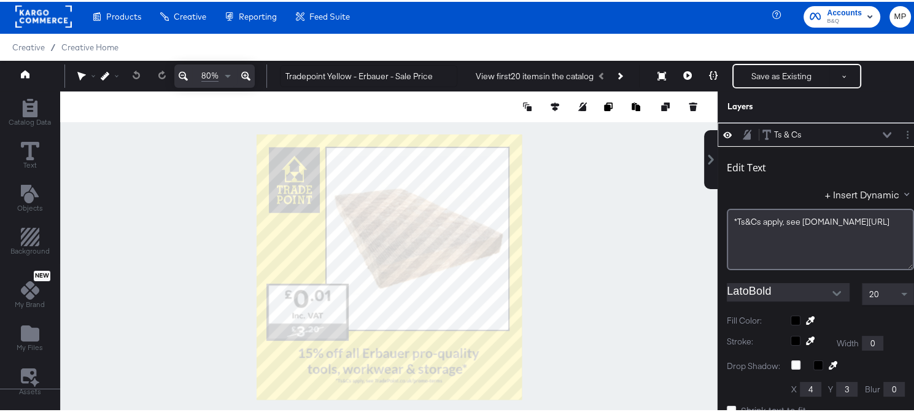
click at [613, 277] on div at bounding box center [388, 265] width 657 height 351
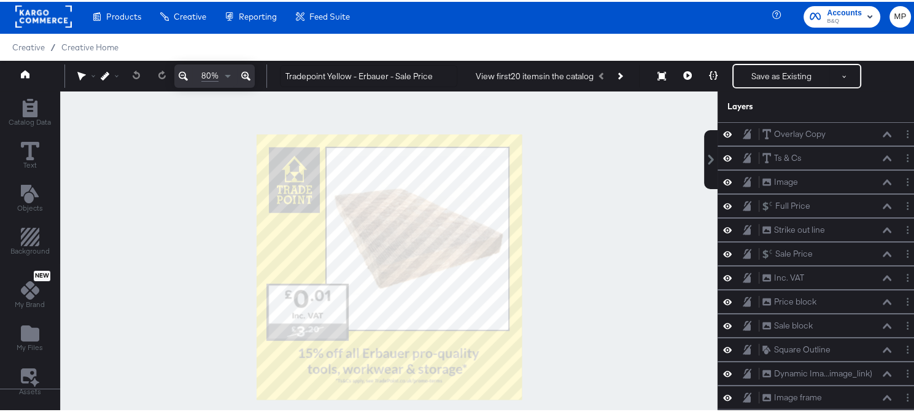
scroll to position [0, 0]
click at [797, 75] on button "Save as Existing" at bounding box center [781, 74] width 96 height 22
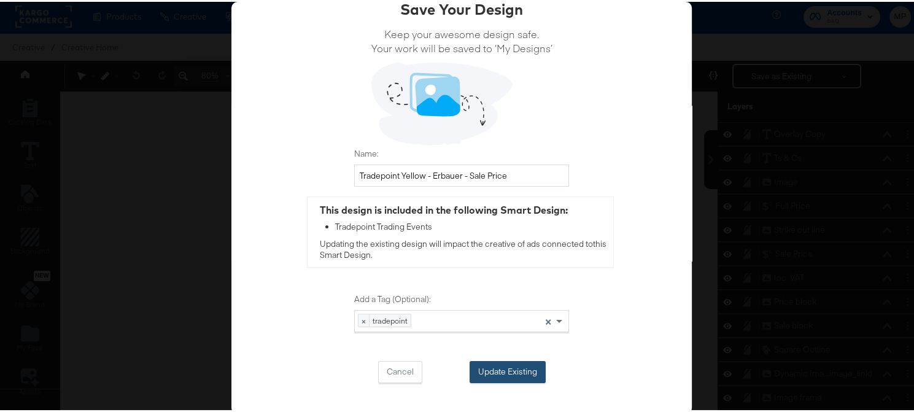
click at [493, 377] on button "Update Existing" at bounding box center [508, 370] width 76 height 22
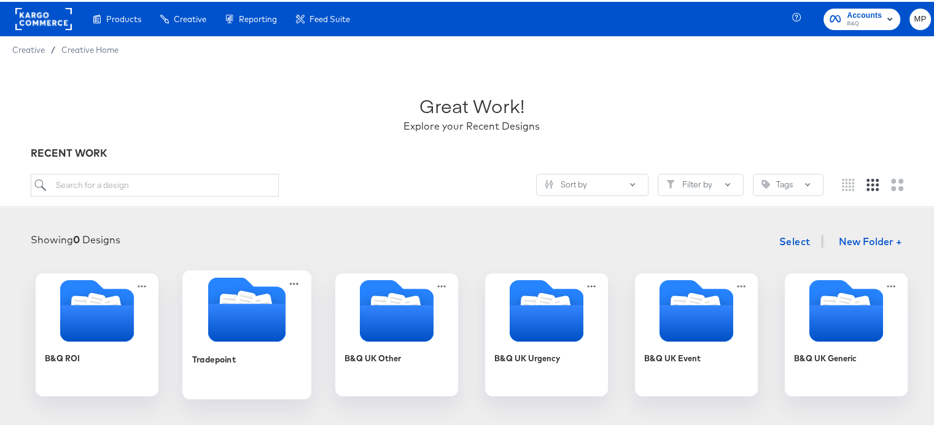
click at [238, 330] on icon "Folder" at bounding box center [246, 320] width 77 height 38
click at [238, 330] on div "B&Q ROI Tradepoint B&Q UK Other B&Q UK Urgency B&Q UK Event B&Q UK Generic" at bounding box center [471, 332] width 918 height 123
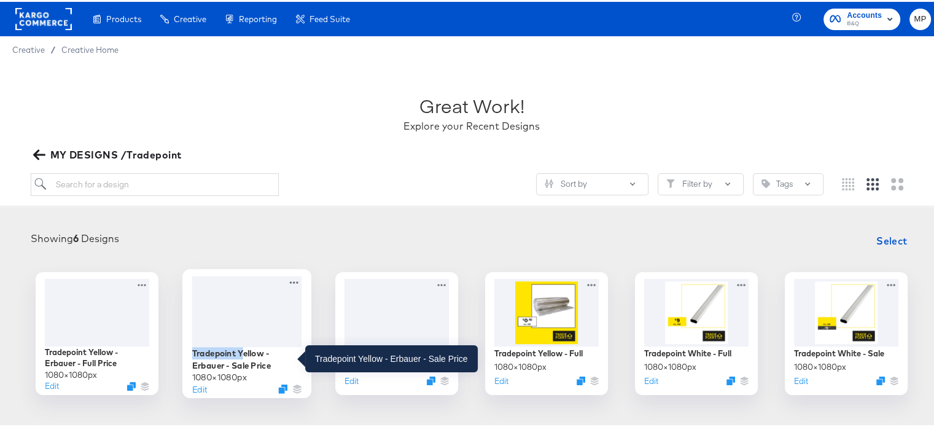
drag, startPoint x: 238, startPoint y: 330, endPoint x: 236, endPoint y: 355, distance: 24.6
click at [236, 355] on div "Tradepoint Yellow - Erbauer - Sale Price 1080 × 1080 px Edit" at bounding box center [247, 331] width 110 height 115
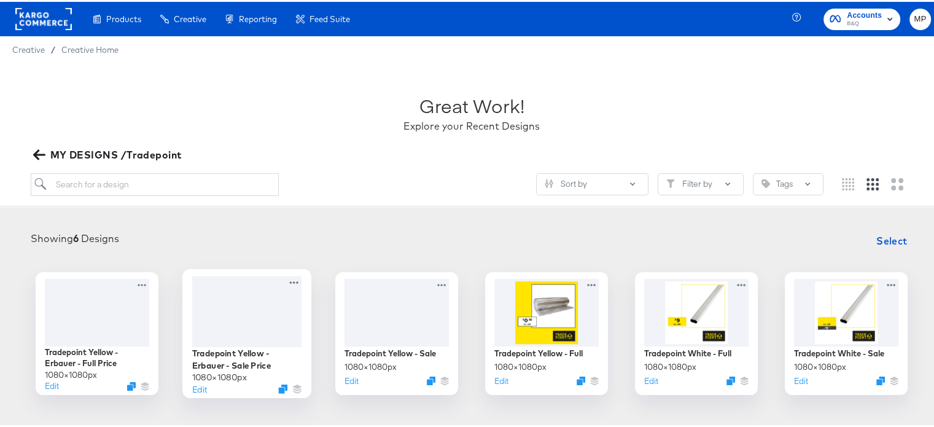
click at [201, 377] on div "1080 × 1080 px" at bounding box center [219, 375] width 55 height 12
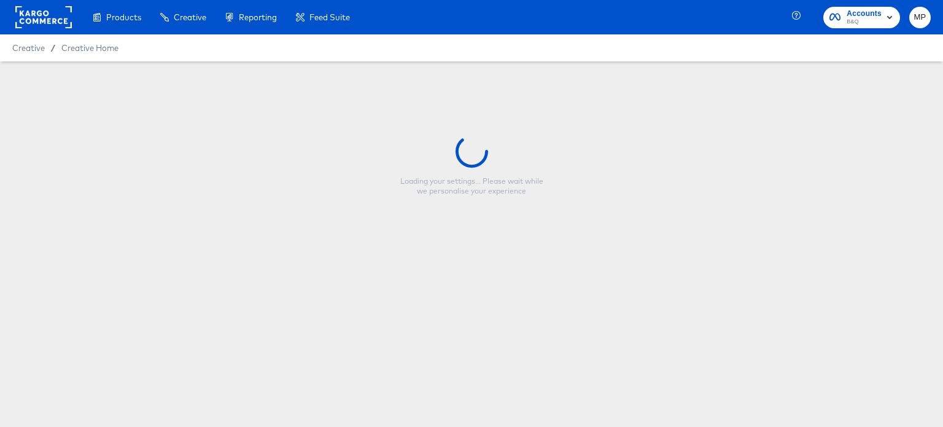
type input "Tradepoint Yellow - Erbauer - Sale Price"
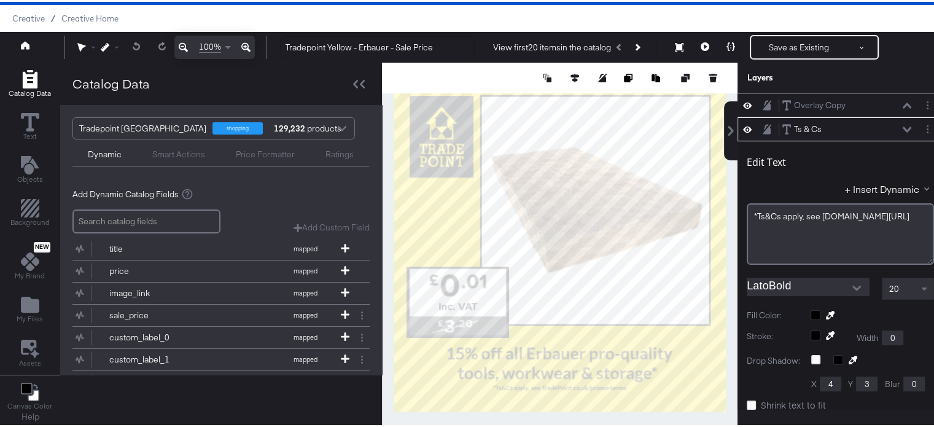
scroll to position [23, 0]
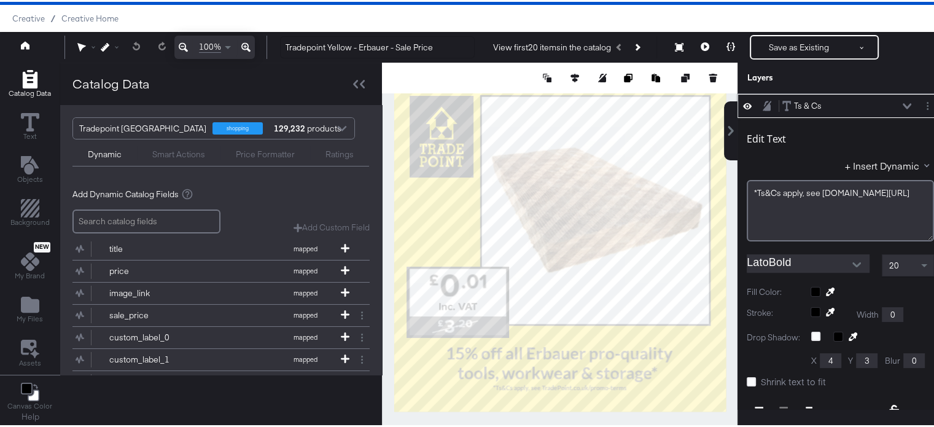
click at [894, 260] on div "20" at bounding box center [907, 263] width 51 height 21
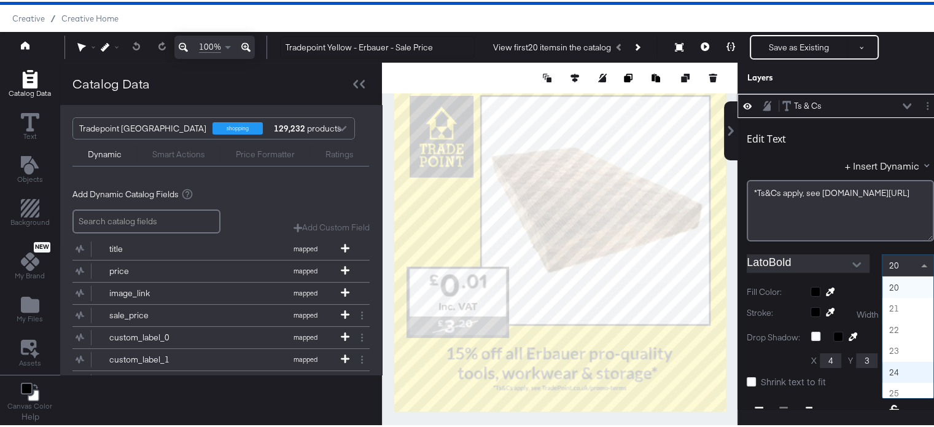
scroll to position [431, 0]
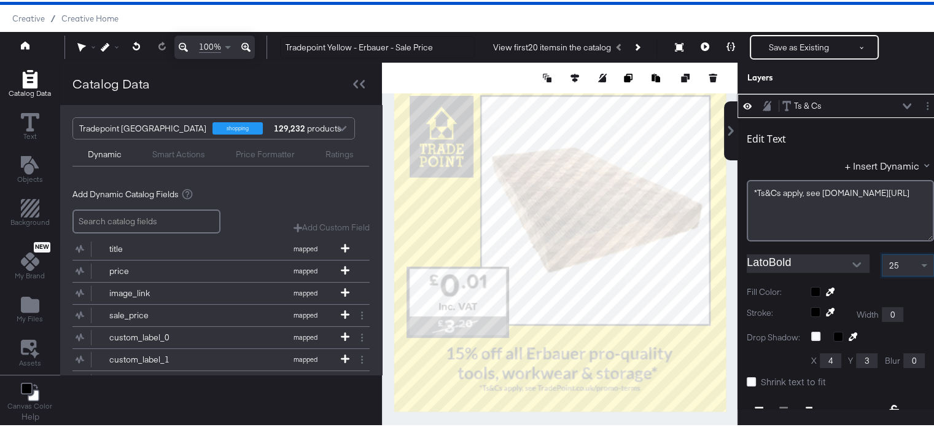
click at [902, 102] on icon at bounding box center [906, 104] width 9 height 6
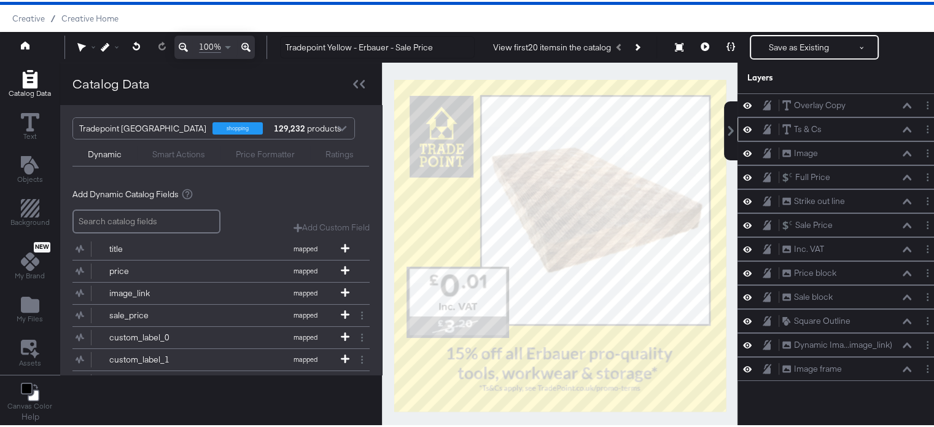
scroll to position [0, 0]
click at [356, 74] on div at bounding box center [358, 82] width 21 height 18
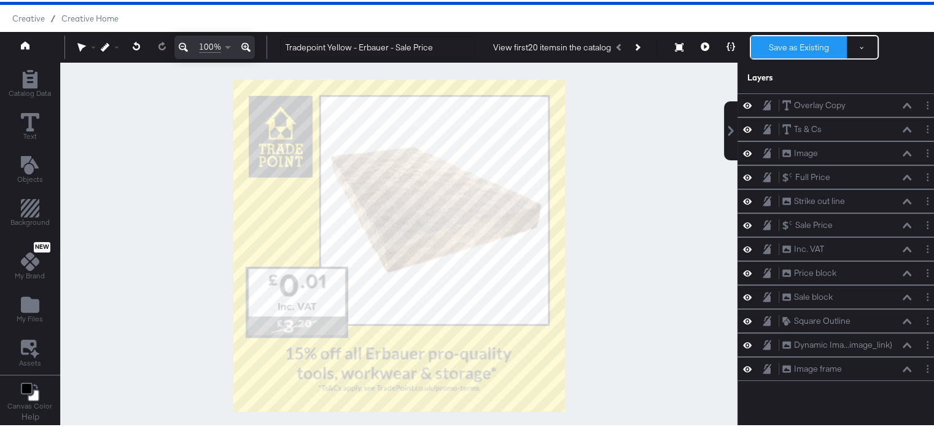
click at [751, 39] on button "Save as Existing" at bounding box center [799, 45] width 96 height 22
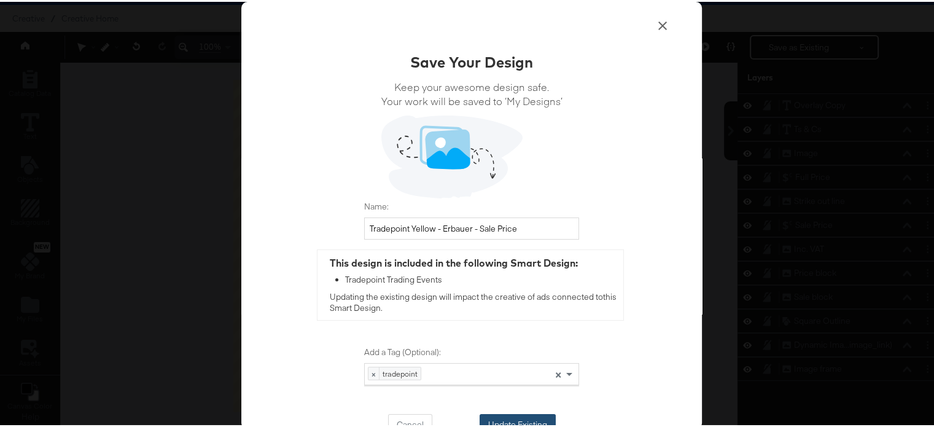
click at [521, 418] on button "Update Existing" at bounding box center [517, 423] width 76 height 22
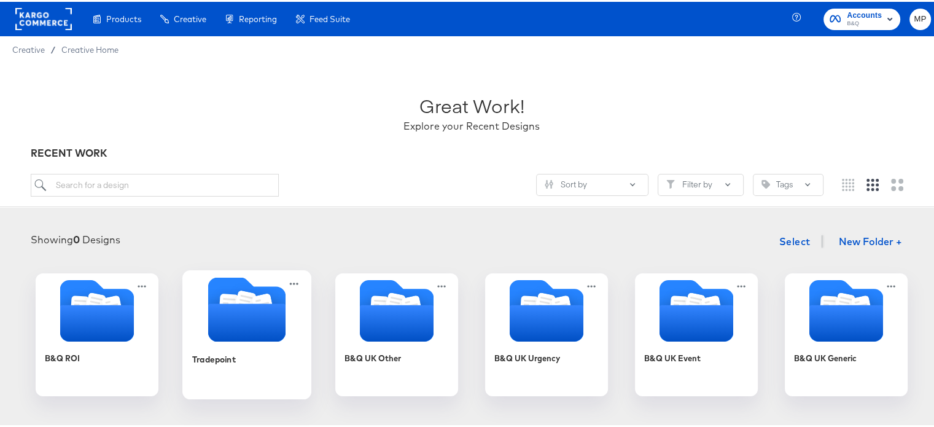
click at [210, 341] on div at bounding box center [246, 309] width 129 height 68
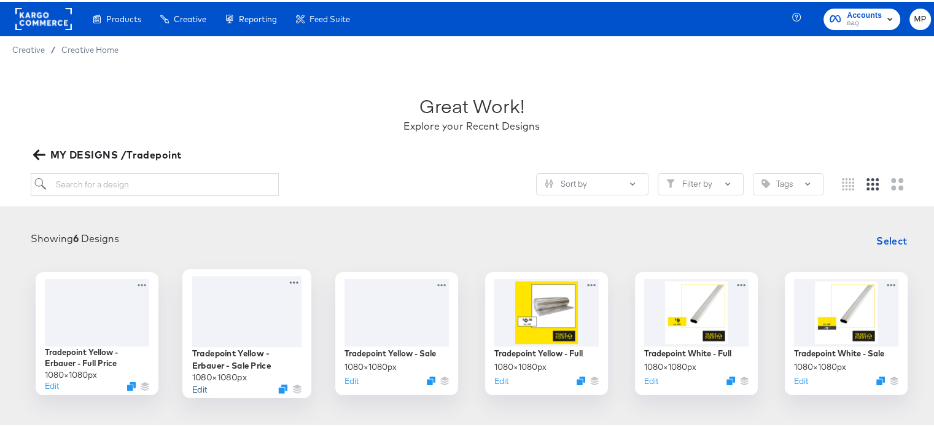
click at [193, 385] on button "Edit" at bounding box center [199, 387] width 15 height 12
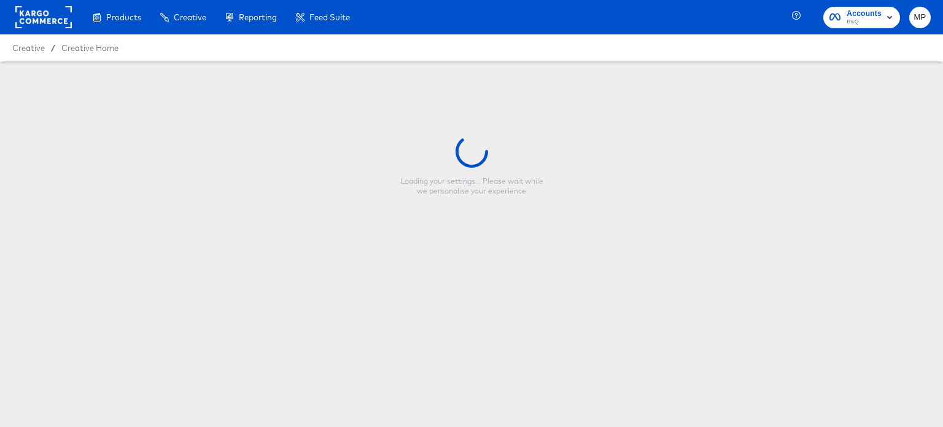
type input "Tradepoint Yellow - Erbauer - Sale Price"
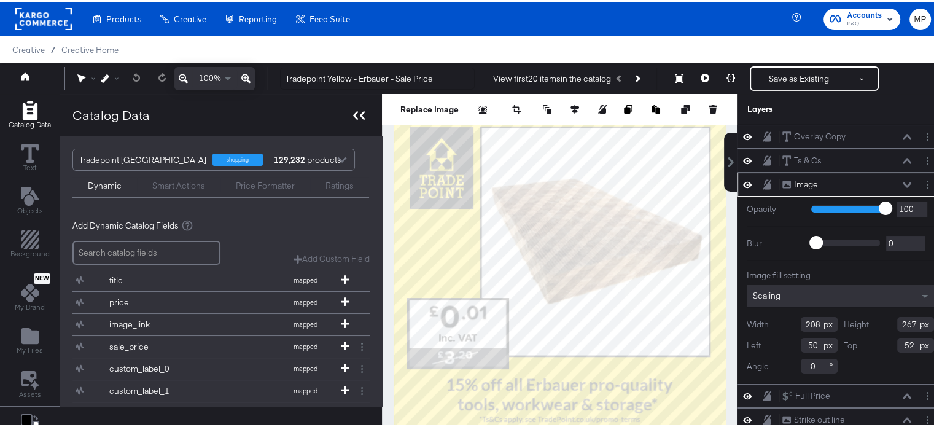
click at [348, 112] on div at bounding box center [358, 113] width 21 height 18
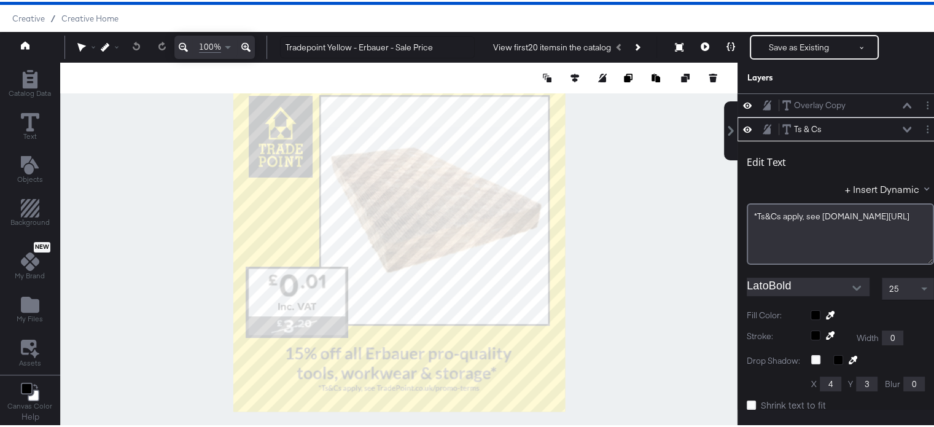
scroll to position [23, 0]
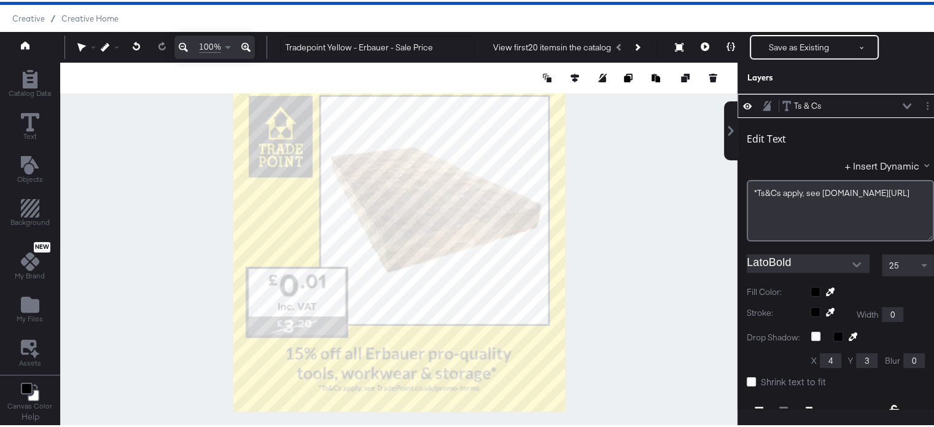
type input "957"
click at [652, 308] on div at bounding box center [398, 244] width 677 height 366
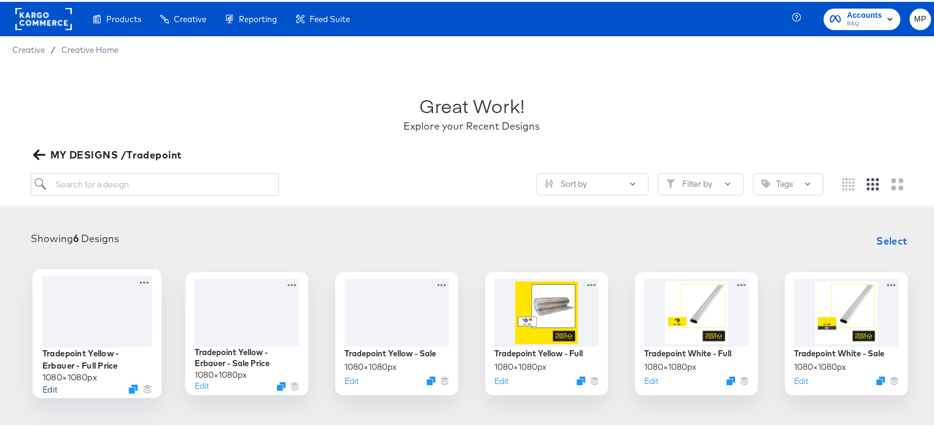
click at [46, 385] on button "Edit" at bounding box center [49, 387] width 15 height 12
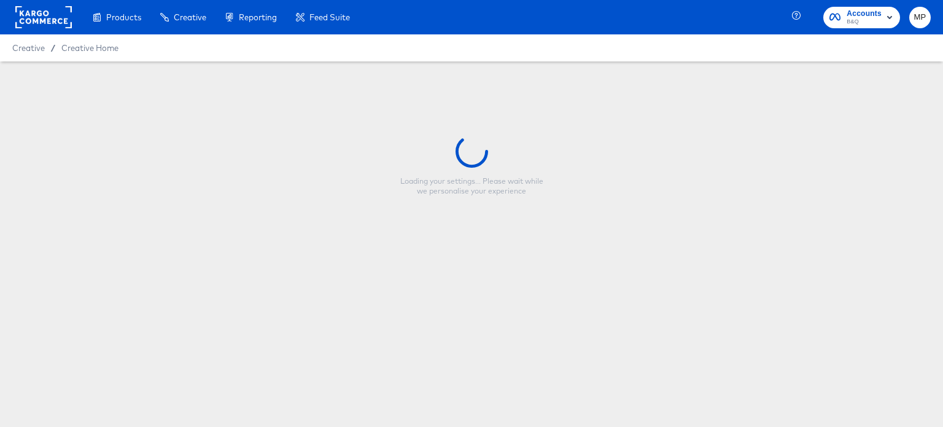
type input "Tradepoint Yellow - Erbauer - Full Price"
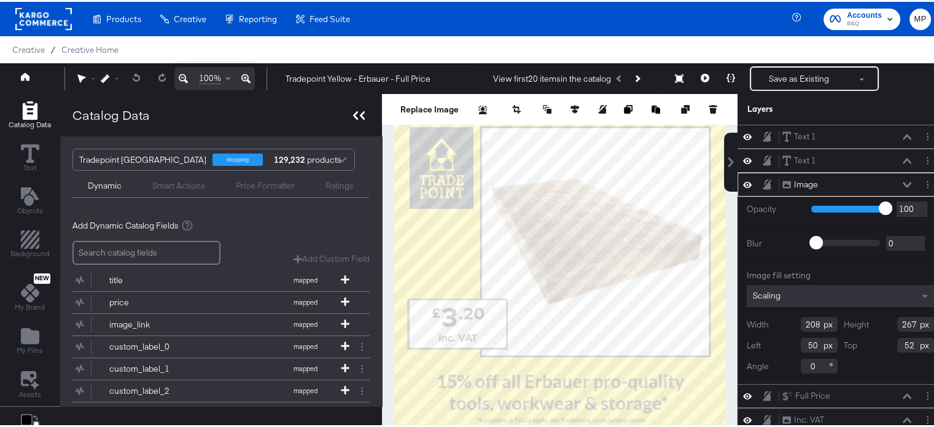
click at [356, 115] on icon at bounding box center [359, 113] width 12 height 9
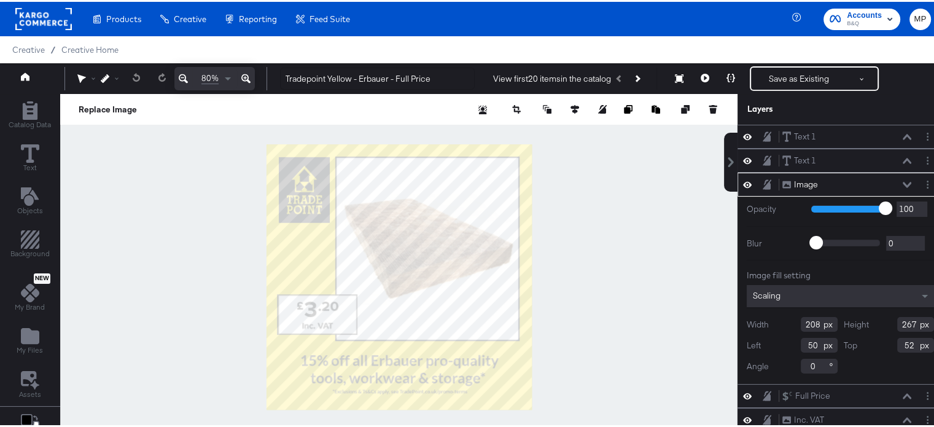
click at [614, 225] on div at bounding box center [398, 275] width 677 height 366
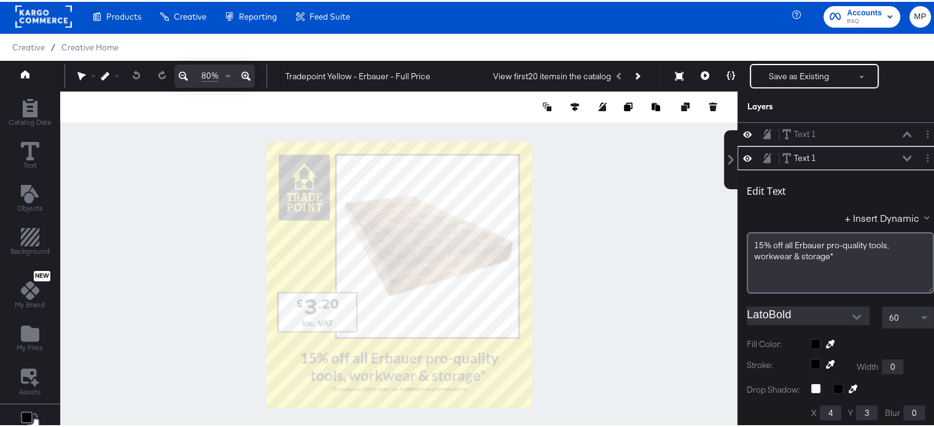
click at [583, 351] on div at bounding box center [398, 273] width 677 height 366
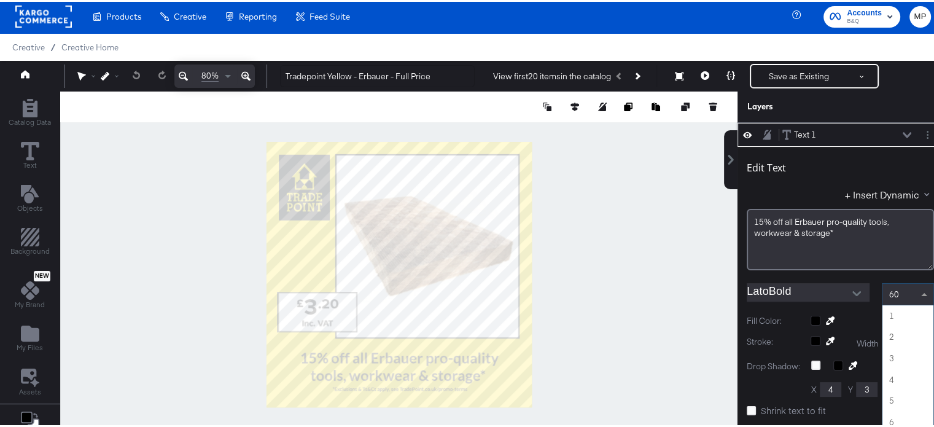
scroll to position [1251, 0]
drag, startPoint x: 884, startPoint y: 292, endPoint x: 870, endPoint y: 288, distance: 14.8
click at [882, 288] on div "60" at bounding box center [907, 292] width 51 height 21
click at [888, 288] on span "60" at bounding box center [893, 292] width 10 height 11
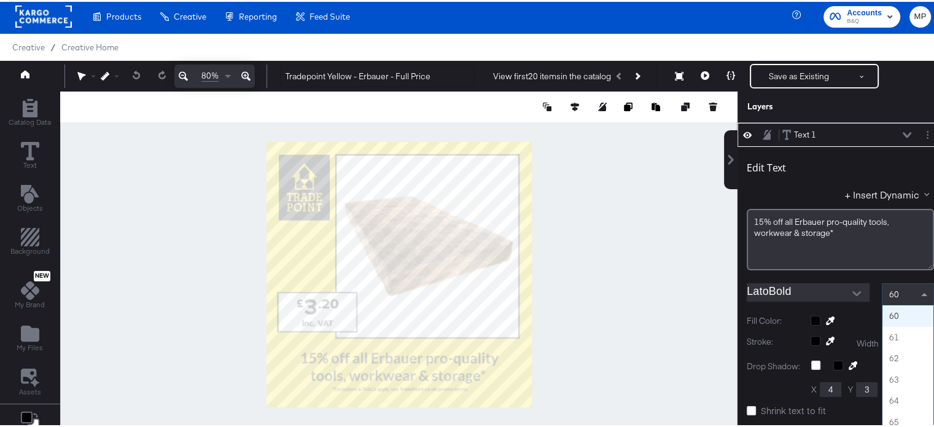
click at [888, 292] on span "60" at bounding box center [893, 292] width 10 height 11
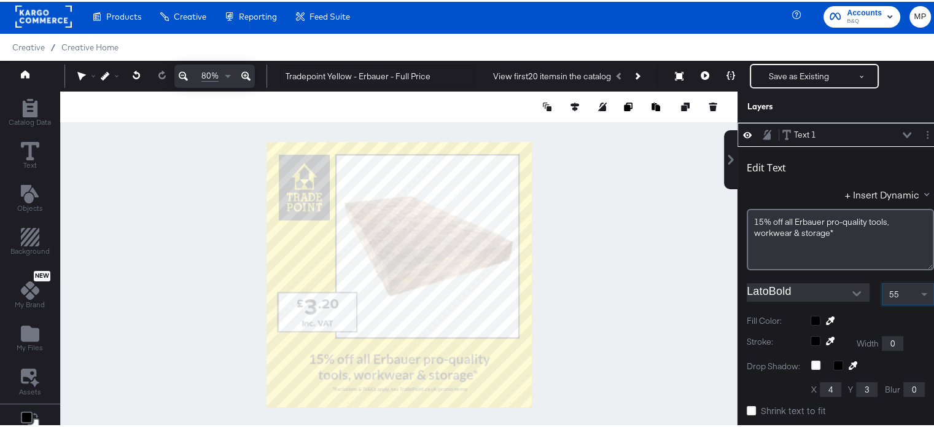
click at [627, 368] on div at bounding box center [398, 273] width 677 height 366
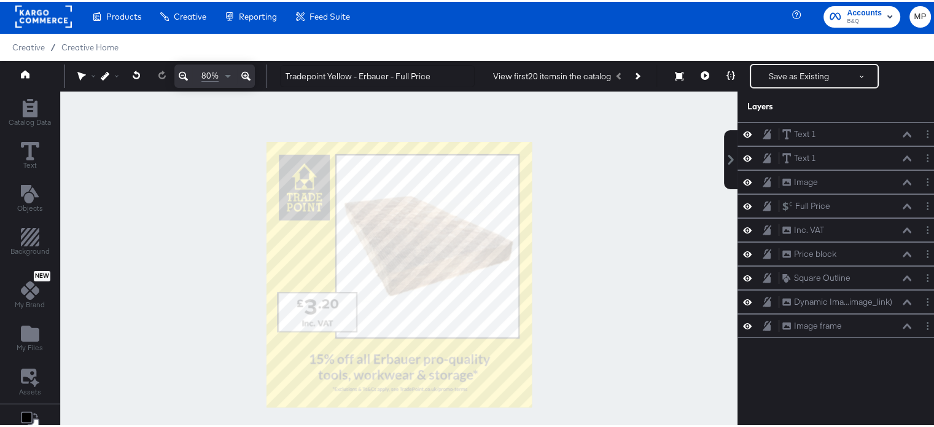
click at [584, 344] on div at bounding box center [398, 273] width 677 height 366
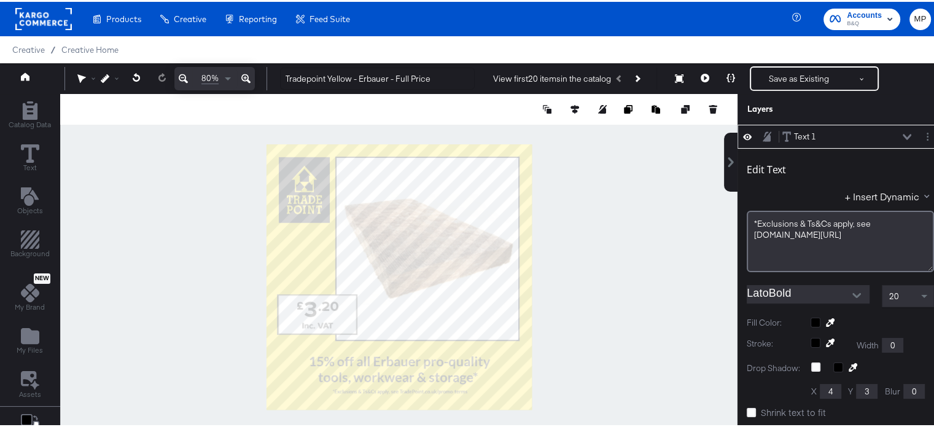
scroll to position [2, 0]
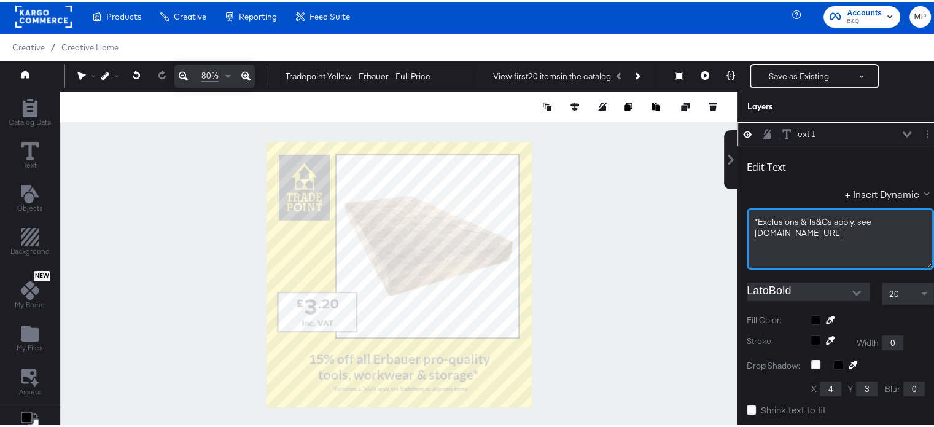
drag, startPoint x: 867, startPoint y: 226, endPoint x: 800, endPoint y: 216, distance: 67.7
click at [800, 216] on div "*Exclusions & Ts&Cs apply, see TradePoint.co.uk/promo-terms" at bounding box center [839, 225] width 171 height 23
click at [795, 215] on span "*Exclusions & Ts&Cs apply, see TradePoint.co.uk/promo-terms" at bounding box center [813, 225] width 118 height 23
drag, startPoint x: 872, startPoint y: 228, endPoint x: 746, endPoint y: 222, distance: 126.0
click at [754, 222] on div "*Exclusions & Ts&Cs apply, see TradePoint.co.uk/promo-terms" at bounding box center [839, 225] width 171 height 23
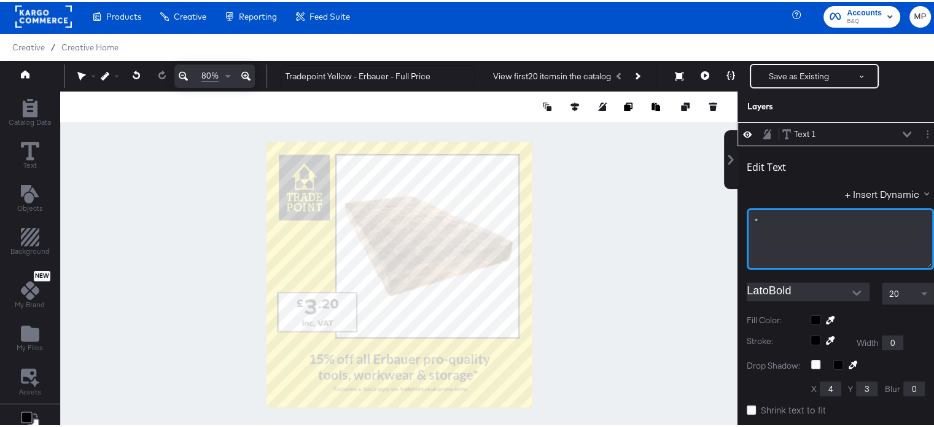
click at [787, 230] on div "﻿" at bounding box center [839, 231] width 171 height 12
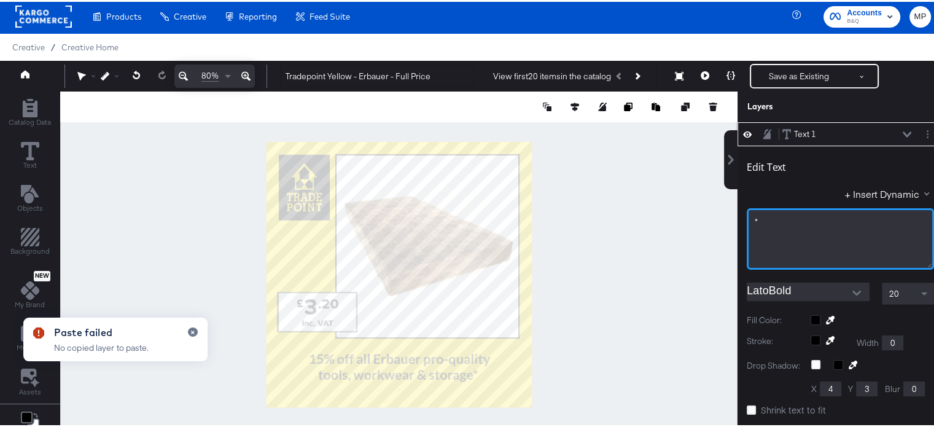
click at [781, 218] on div "*" at bounding box center [839, 220] width 171 height 12
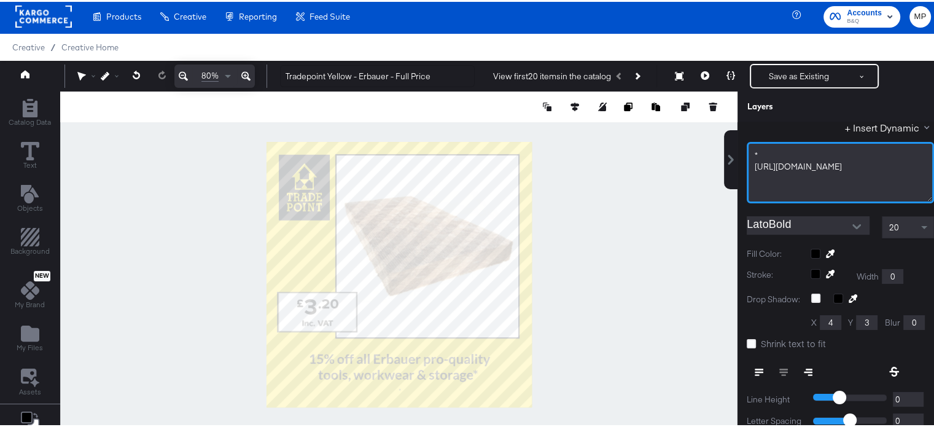
scroll to position [0, 0]
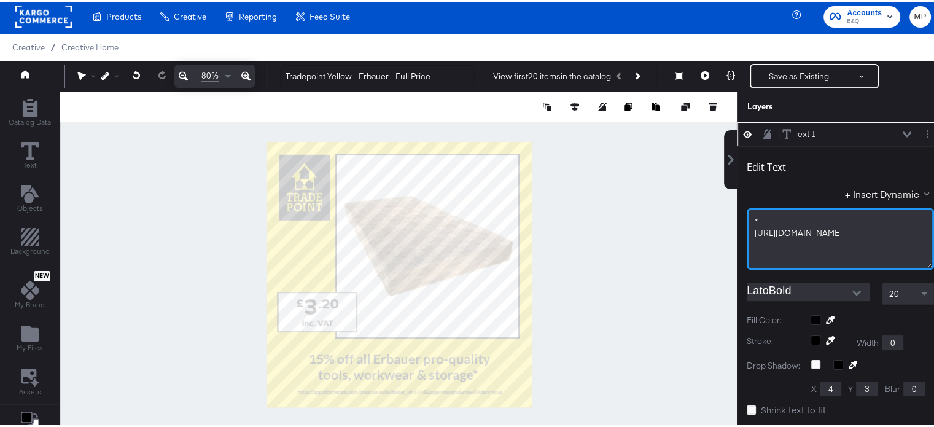
drag, startPoint x: 778, startPoint y: 250, endPoint x: 732, endPoint y: 231, distance: 49.6
click at [737, 231] on div "Edit Text + Insert Dynamic * https://app.stitcherads.com/creative-suite?folder_…" at bounding box center [840, 381] width 206 height 475
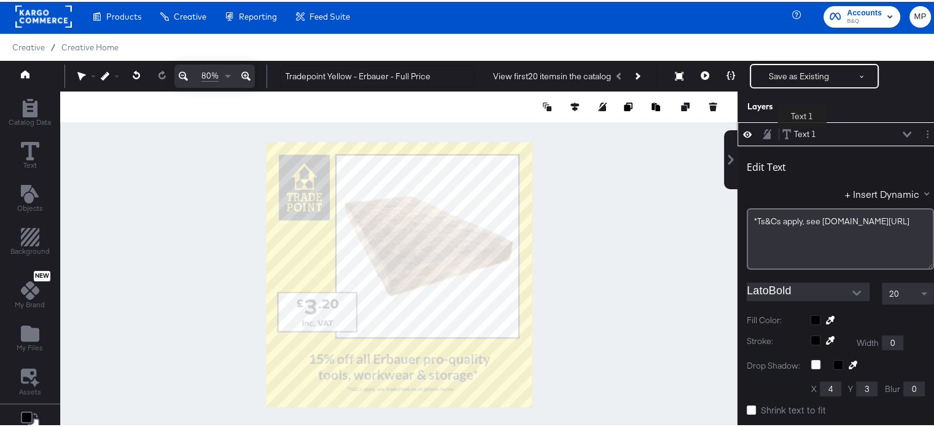
click at [799, 131] on div "Text 1" at bounding box center [805, 132] width 22 height 12
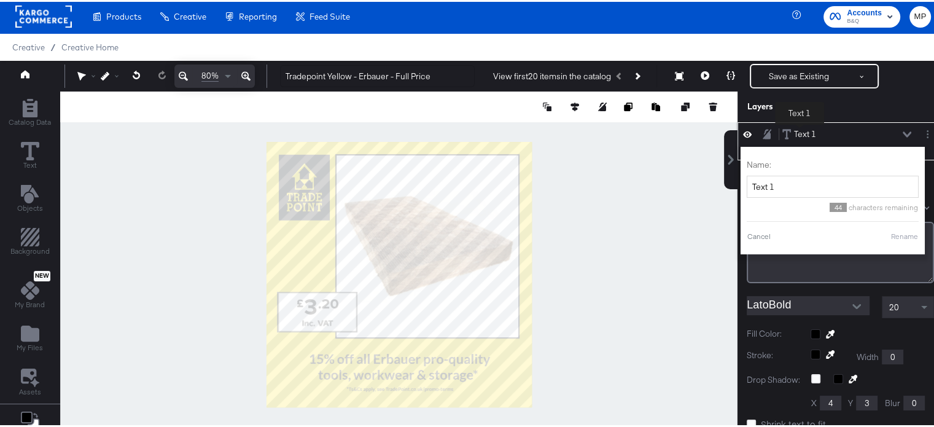
click at [799, 131] on div "Text 1" at bounding box center [805, 132] width 22 height 12
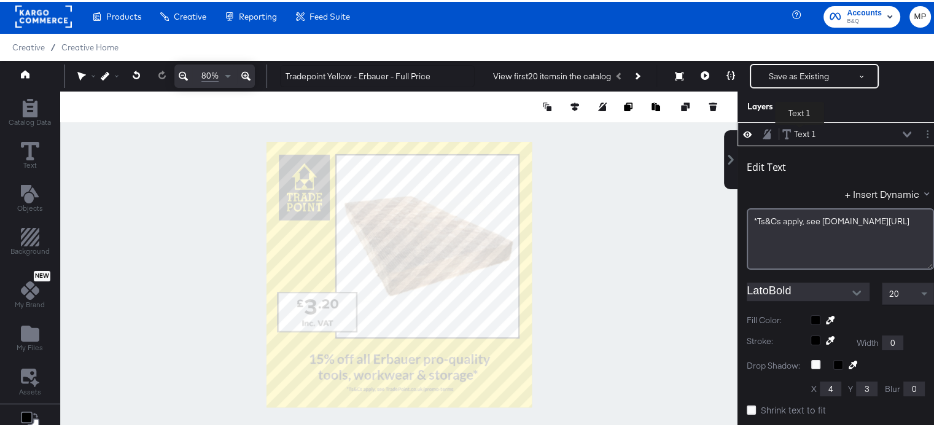
click at [799, 131] on div "Text 1" at bounding box center [805, 132] width 22 height 12
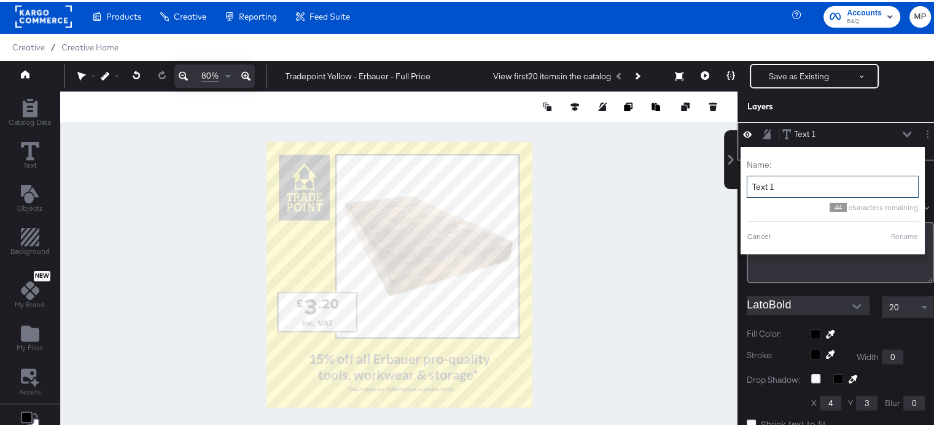
drag, startPoint x: 773, startPoint y: 185, endPoint x: 713, endPoint y: 193, distance: 60.7
click at [713, 120] on div "Catalog Data Text Objects Background New My Brand My Files Assets Canvas Color …" at bounding box center [471, 105] width 943 height 31
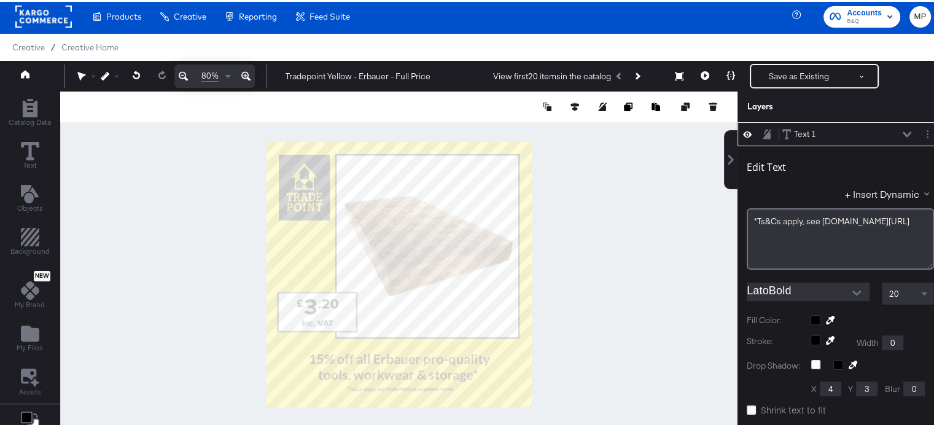
click at [800, 141] on div "Text 1 Text 1" at bounding box center [840, 132] width 206 height 24
click at [800, 140] on div "Text 1 Text 1" at bounding box center [840, 132] width 206 height 24
click at [795, 130] on div "Text 1" at bounding box center [805, 132] width 22 height 12
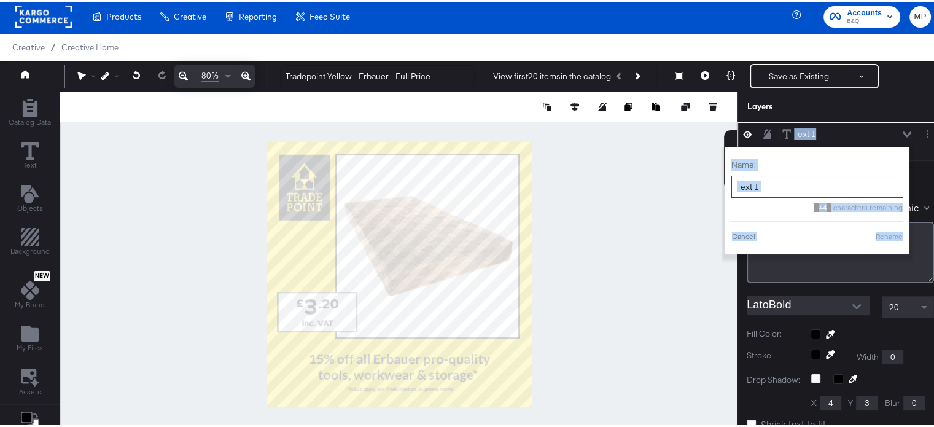
click at [781, 184] on input "Text 1" at bounding box center [817, 185] width 172 height 23
type input "T&C"
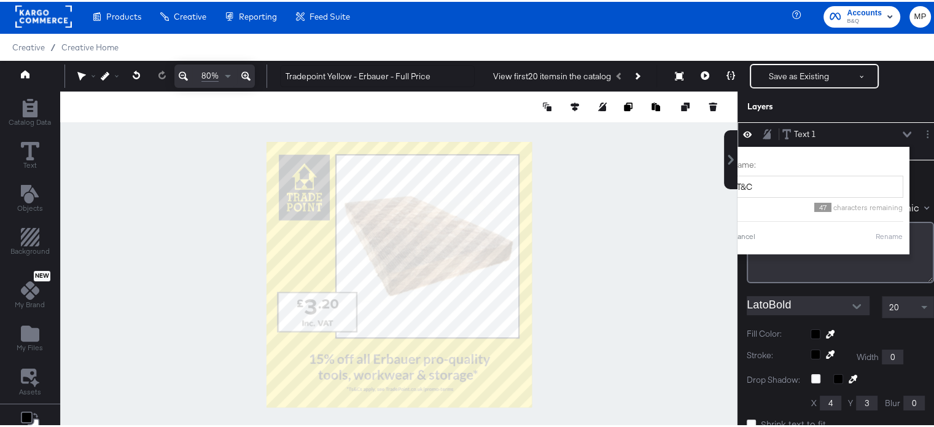
click at [891, 126] on div "Text 1 Text 1" at bounding box center [846, 132] width 130 height 13
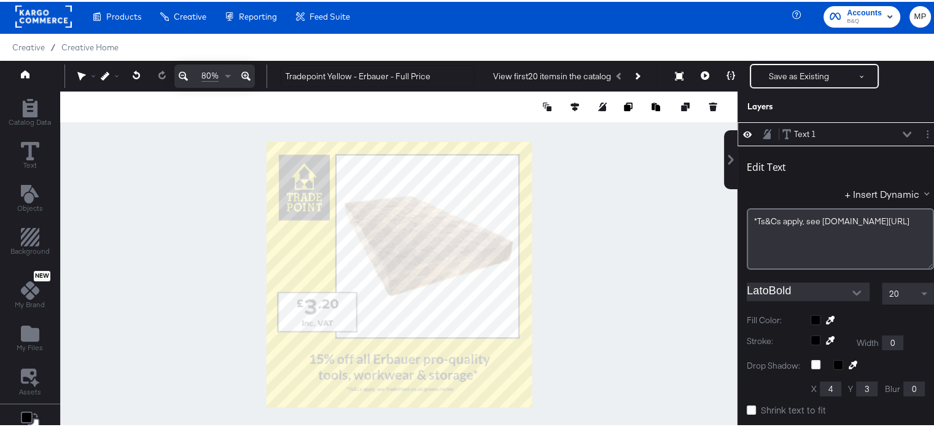
click at [876, 129] on div "Text 1 Text 1" at bounding box center [846, 132] width 130 height 13
click at [799, 132] on div "Text 1" at bounding box center [805, 132] width 22 height 12
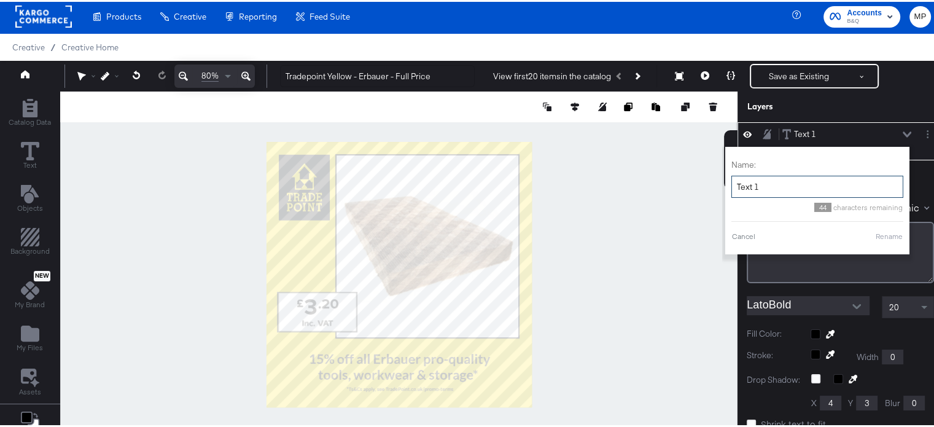
drag, startPoint x: 756, startPoint y: 186, endPoint x: 732, endPoint y: 182, distance: 23.6
click at [732, 182] on input "Text 1" at bounding box center [817, 185] width 172 height 23
type input "T&C"
click at [881, 231] on button "Rename" at bounding box center [889, 234] width 28 height 11
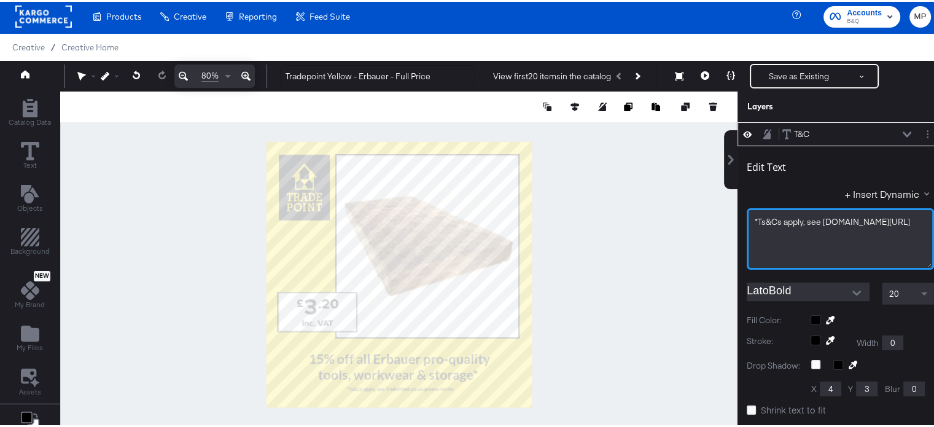
click at [797, 241] on div "*Ts&Cs apply, see [DOMAIN_NAME][URL]" at bounding box center [839, 236] width 187 height 61
click at [891, 127] on div "T&C T&C" at bounding box center [846, 132] width 130 height 13
click at [902, 132] on button at bounding box center [907, 132] width 10 height 7
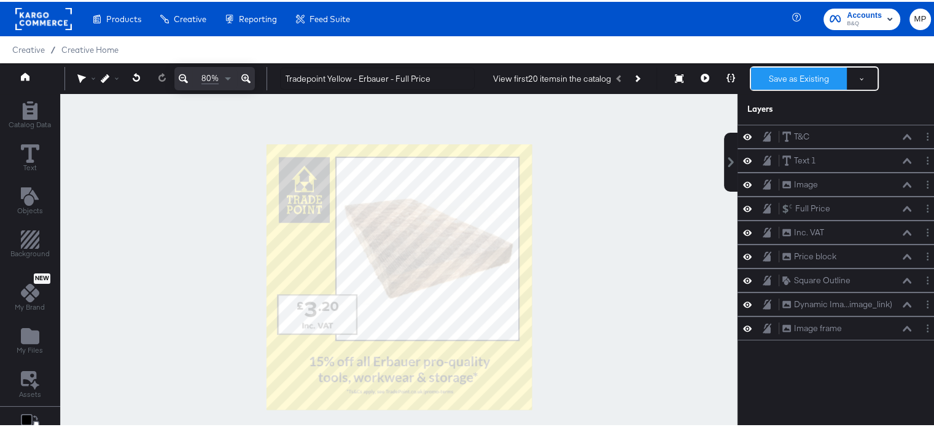
click at [786, 80] on button "Save as Existing" at bounding box center [799, 77] width 96 height 22
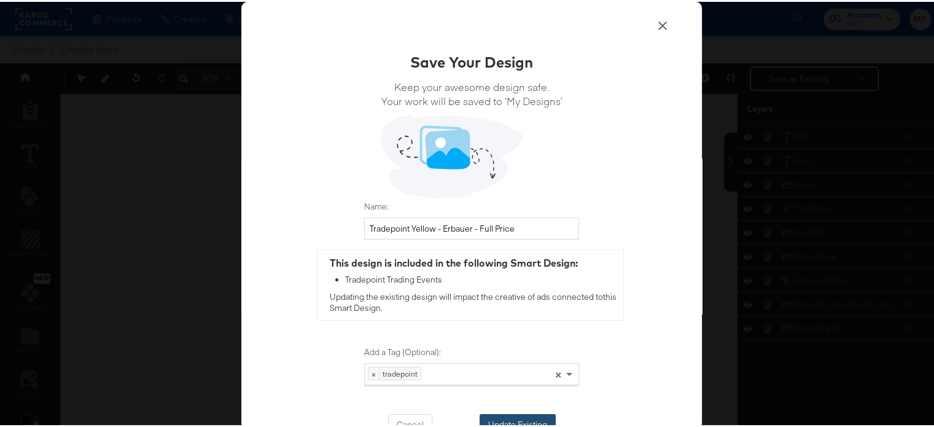
click at [512, 414] on button "Update Existing" at bounding box center [517, 423] width 76 height 22
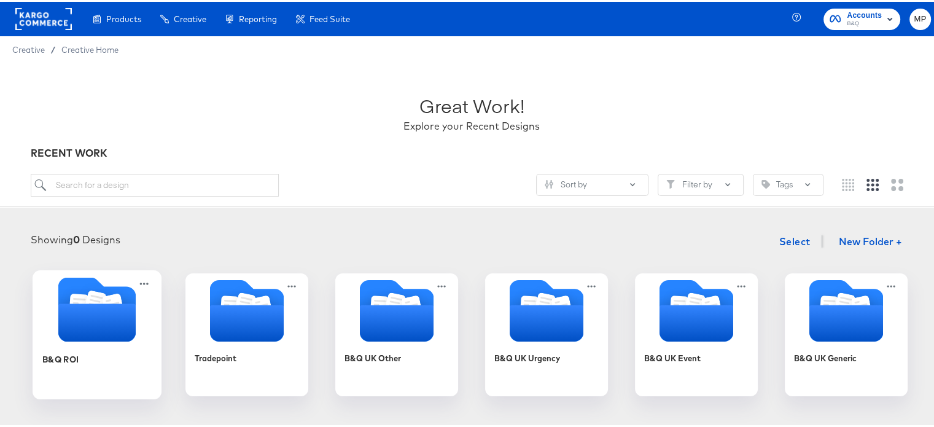
click at [95, 306] on icon "Folder" at bounding box center [96, 320] width 77 height 38
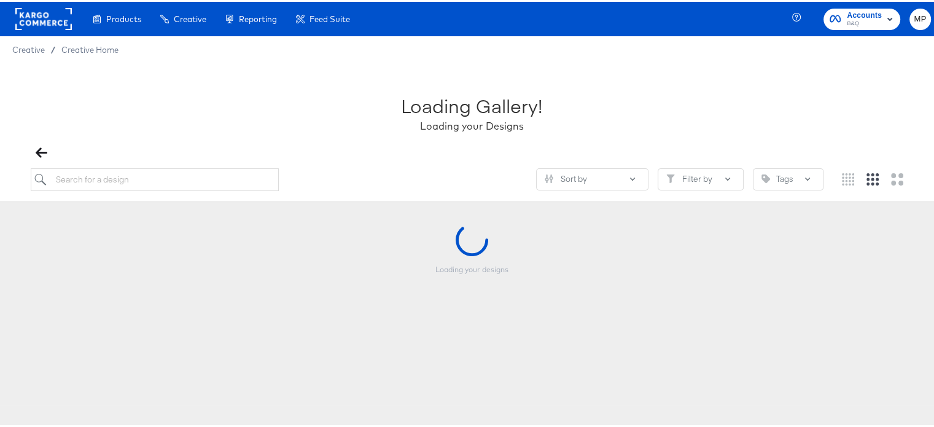
click at [95, 306] on div "Loading your designs" at bounding box center [471, 283] width 918 height 123
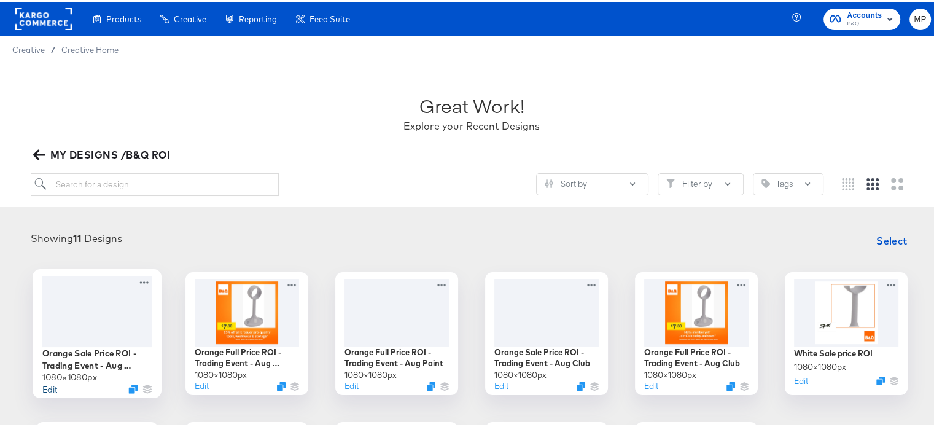
click at [42, 385] on button "Edit" at bounding box center [49, 387] width 15 height 12
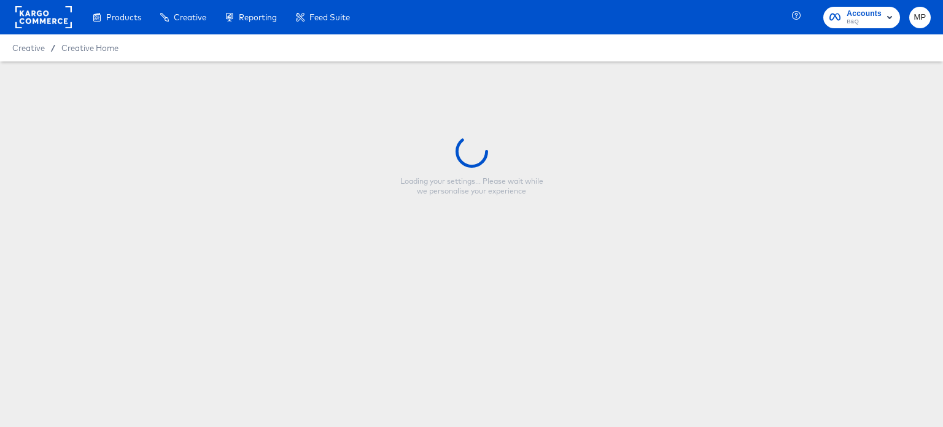
type input "Orange Sale Price ROI - Trading Event - Aug Erbauer"
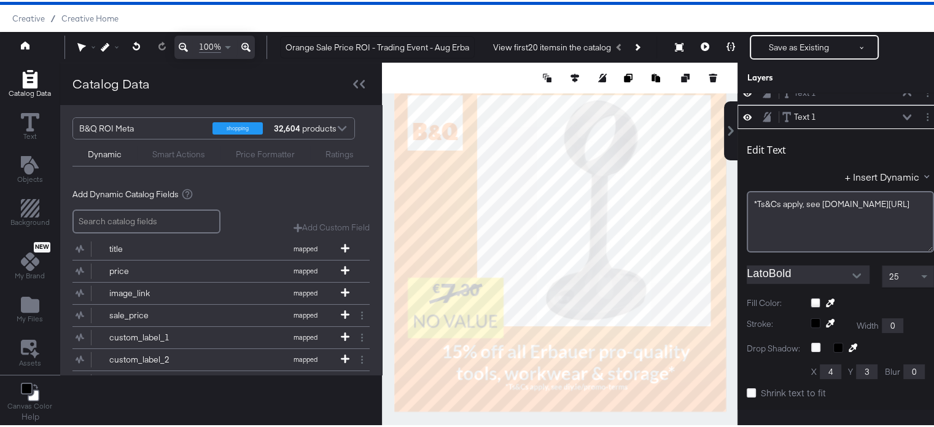
scroll to position [23, 0]
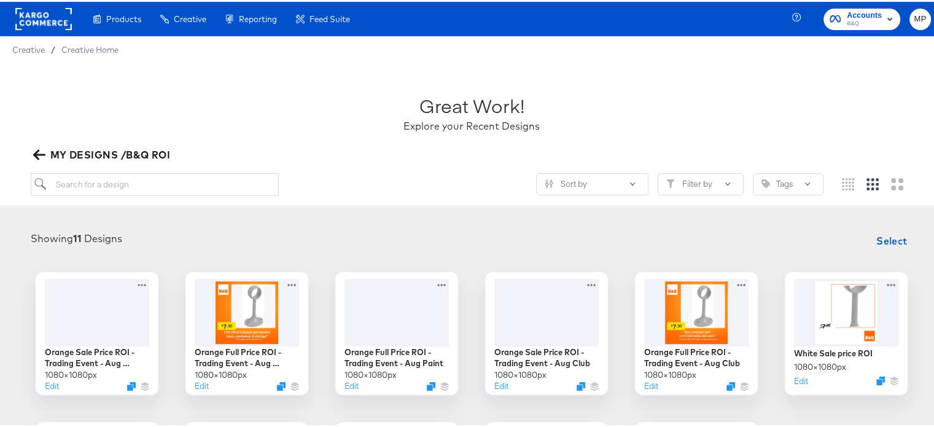
click at [34, 152] on icon "button" at bounding box center [39, 153] width 12 height 12
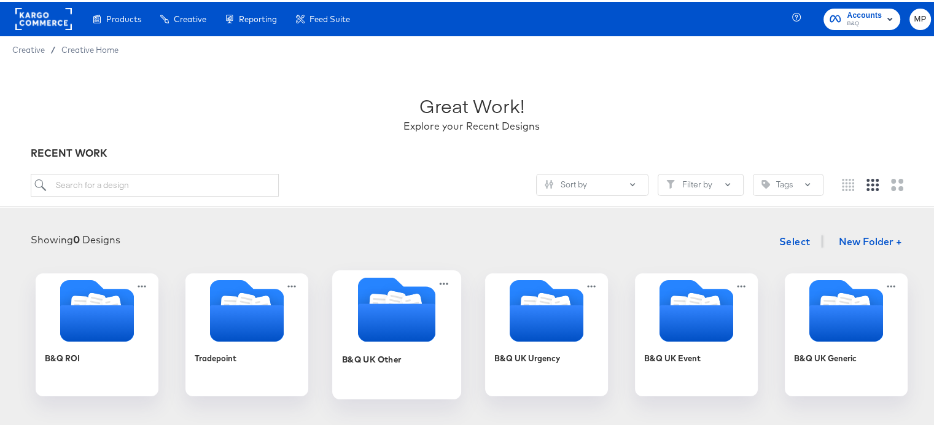
click at [400, 307] on icon "Folder" at bounding box center [396, 320] width 77 height 38
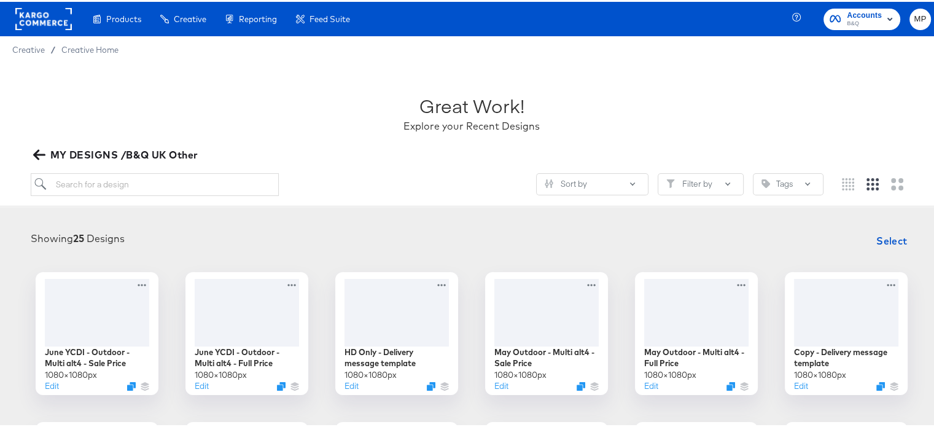
click at [41, 158] on icon "button" at bounding box center [39, 153] width 12 height 12
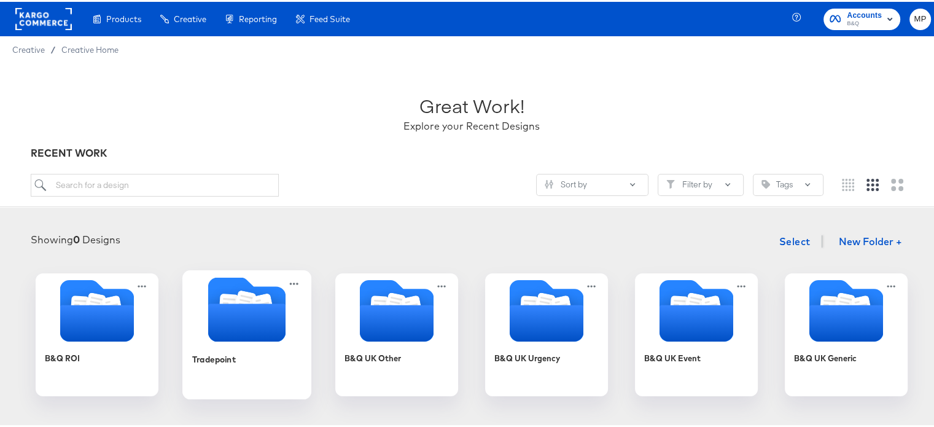
click at [248, 303] on icon "Folder" at bounding box center [246, 320] width 77 height 38
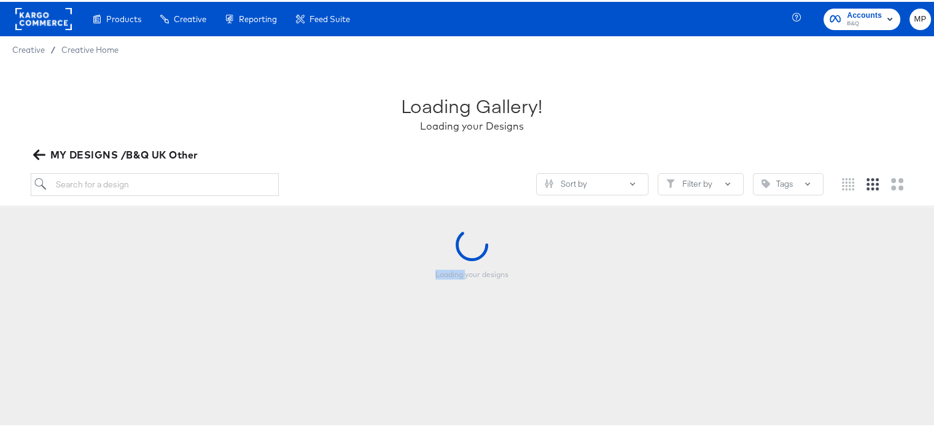
click at [248, 303] on div "Loading your designs" at bounding box center [471, 287] width 918 height 123
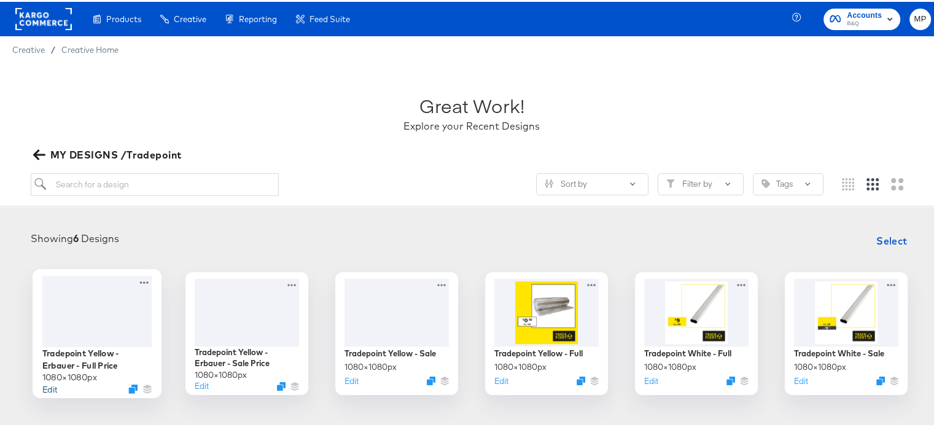
click at [47, 385] on button "Edit" at bounding box center [49, 387] width 15 height 12
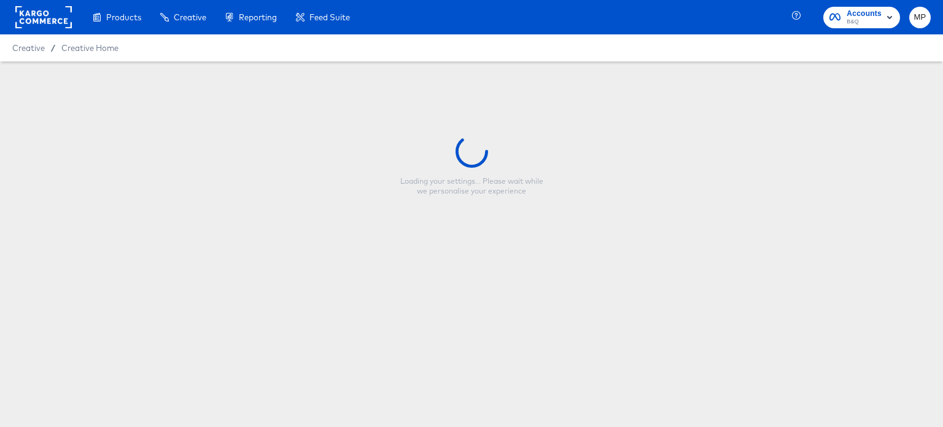
type input "Tradepoint Yellow - Erbauer - Full Price"
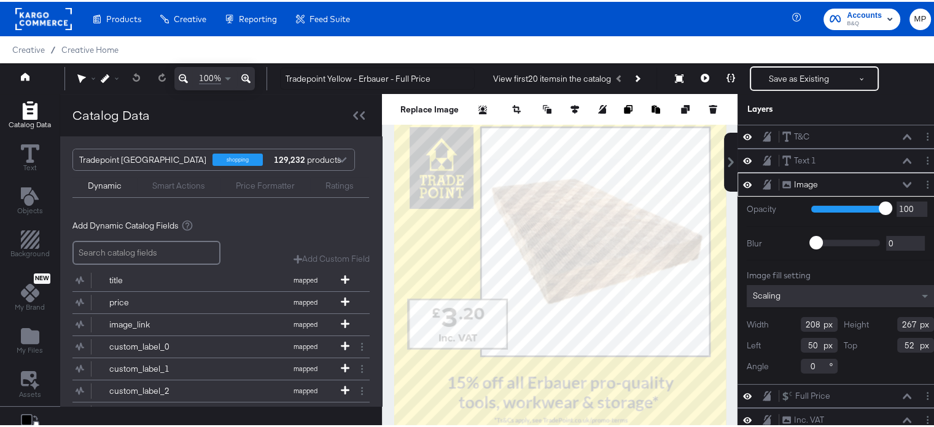
scroll to position [31, 0]
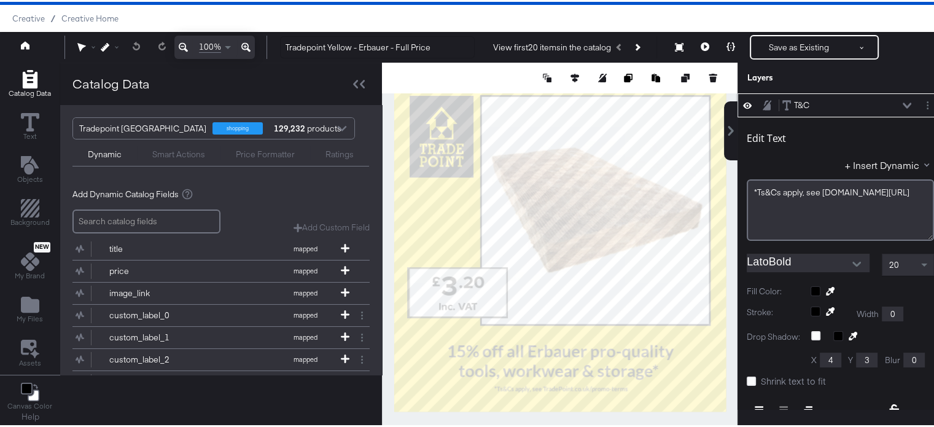
click at [898, 255] on div "20" at bounding box center [907, 262] width 51 height 21
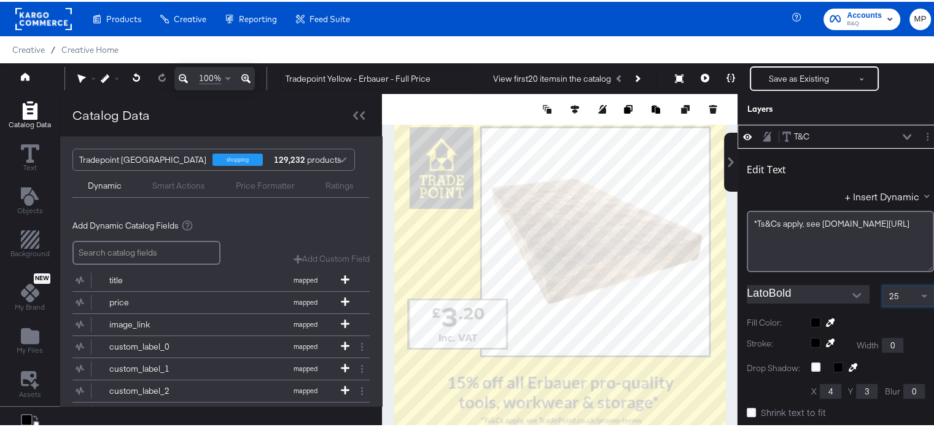
click at [881, 131] on div "T&C T&C" at bounding box center [846, 134] width 130 height 13
click at [902, 132] on icon at bounding box center [906, 135] width 9 height 6
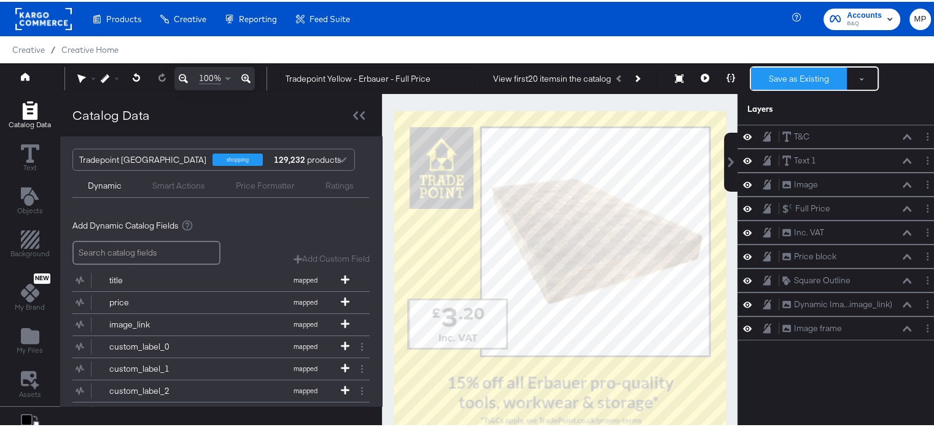
click at [784, 83] on button "Save as Existing" at bounding box center [799, 77] width 96 height 22
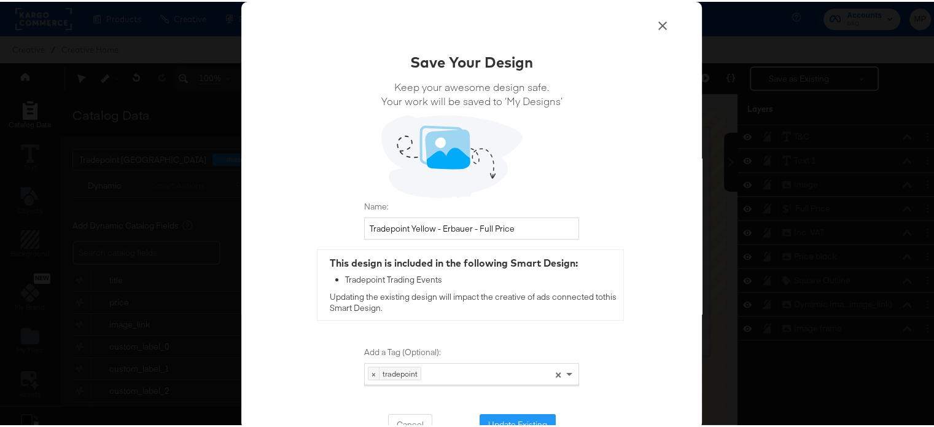
click at [655, 21] on icon at bounding box center [662, 24] width 15 height 15
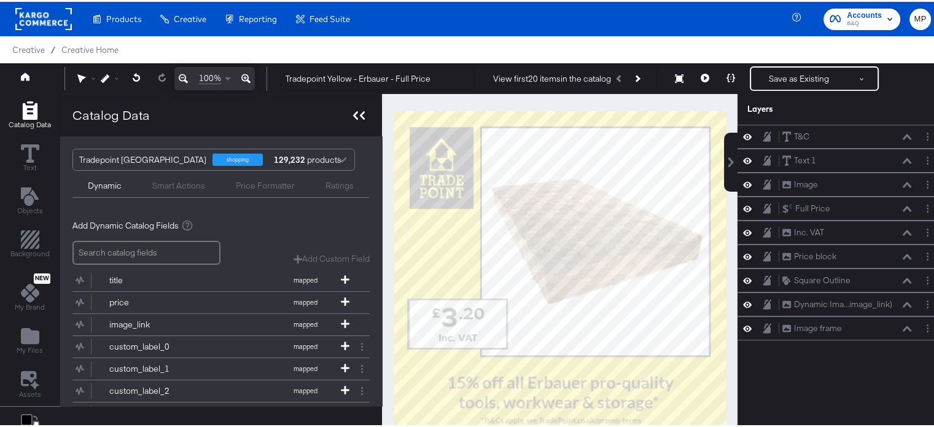
click at [352, 120] on div at bounding box center [358, 113] width 21 height 18
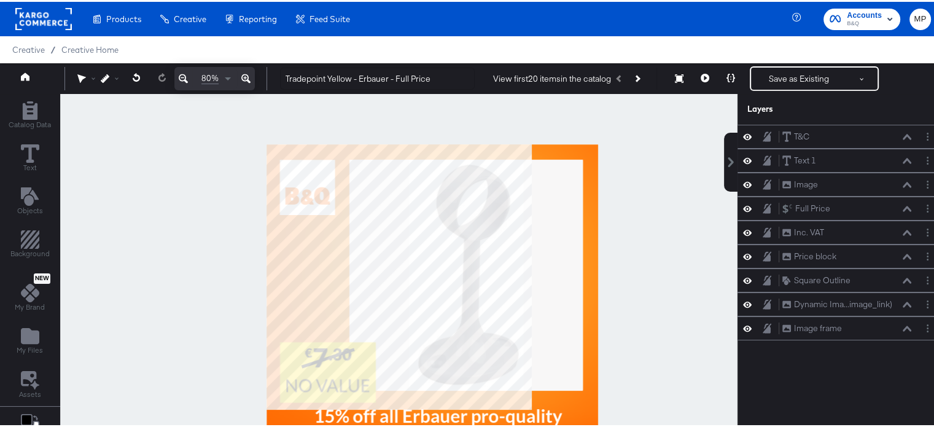
click at [690, 280] on div at bounding box center [398, 275] width 677 height 366
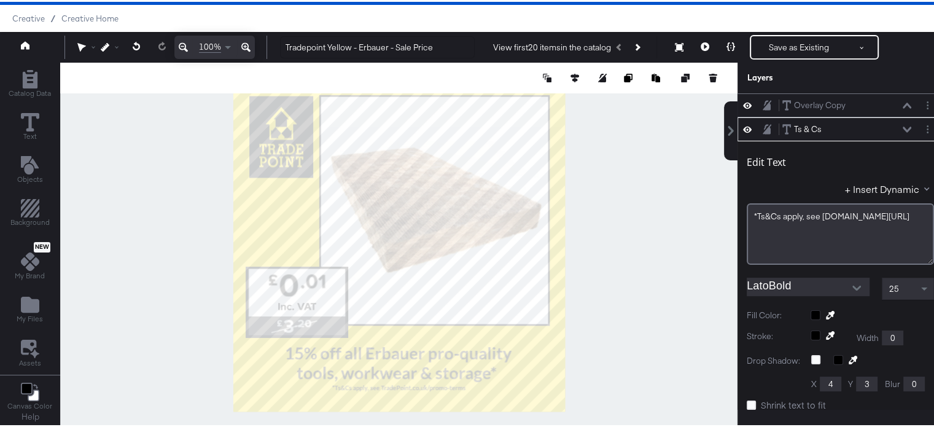
scroll to position [23, 0]
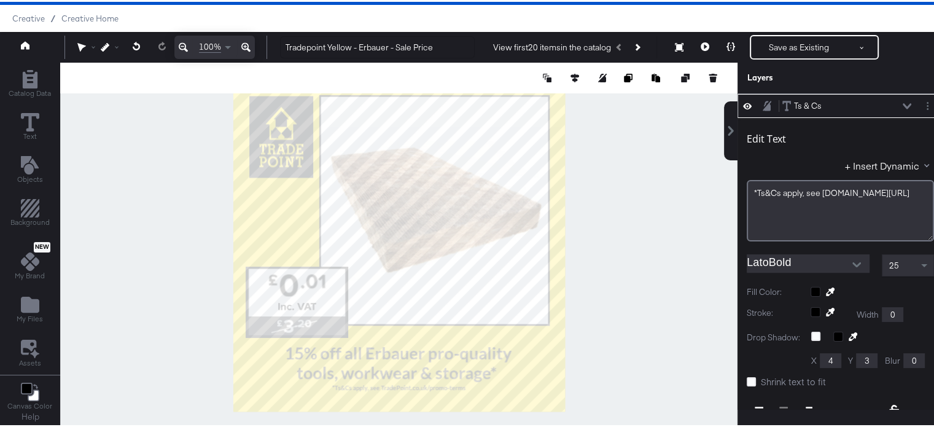
click at [651, 331] on div at bounding box center [398, 244] width 677 height 366
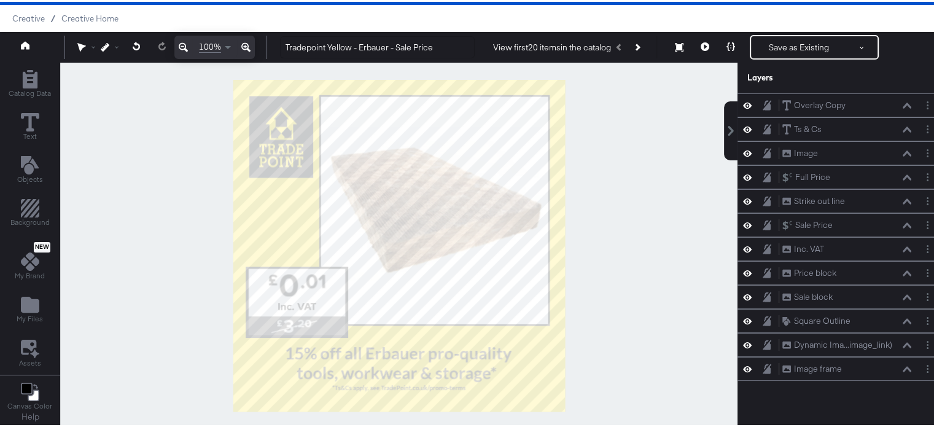
scroll to position [0, 0]
